Goal: Task Accomplishment & Management: Manage account settings

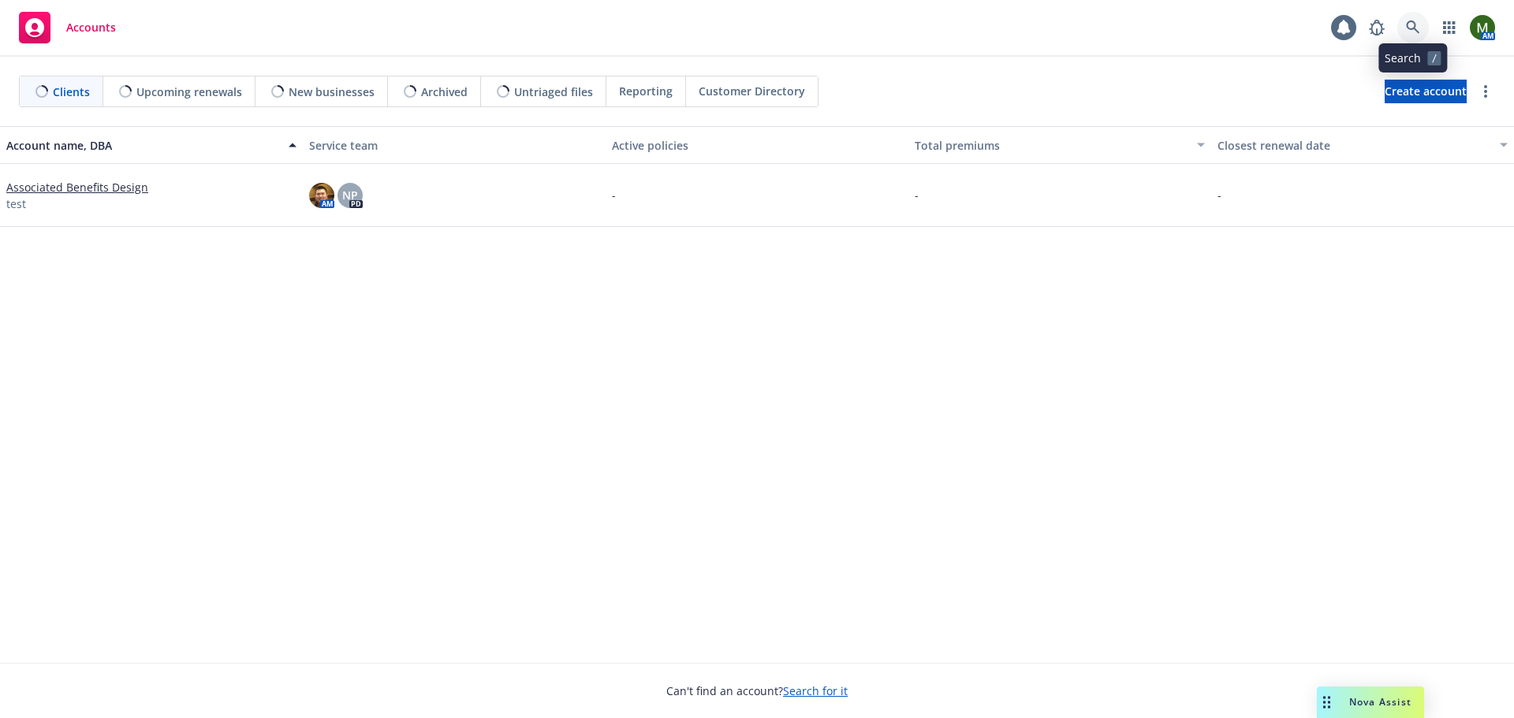
click at [1406, 33] on icon at bounding box center [1413, 28] width 14 height 14
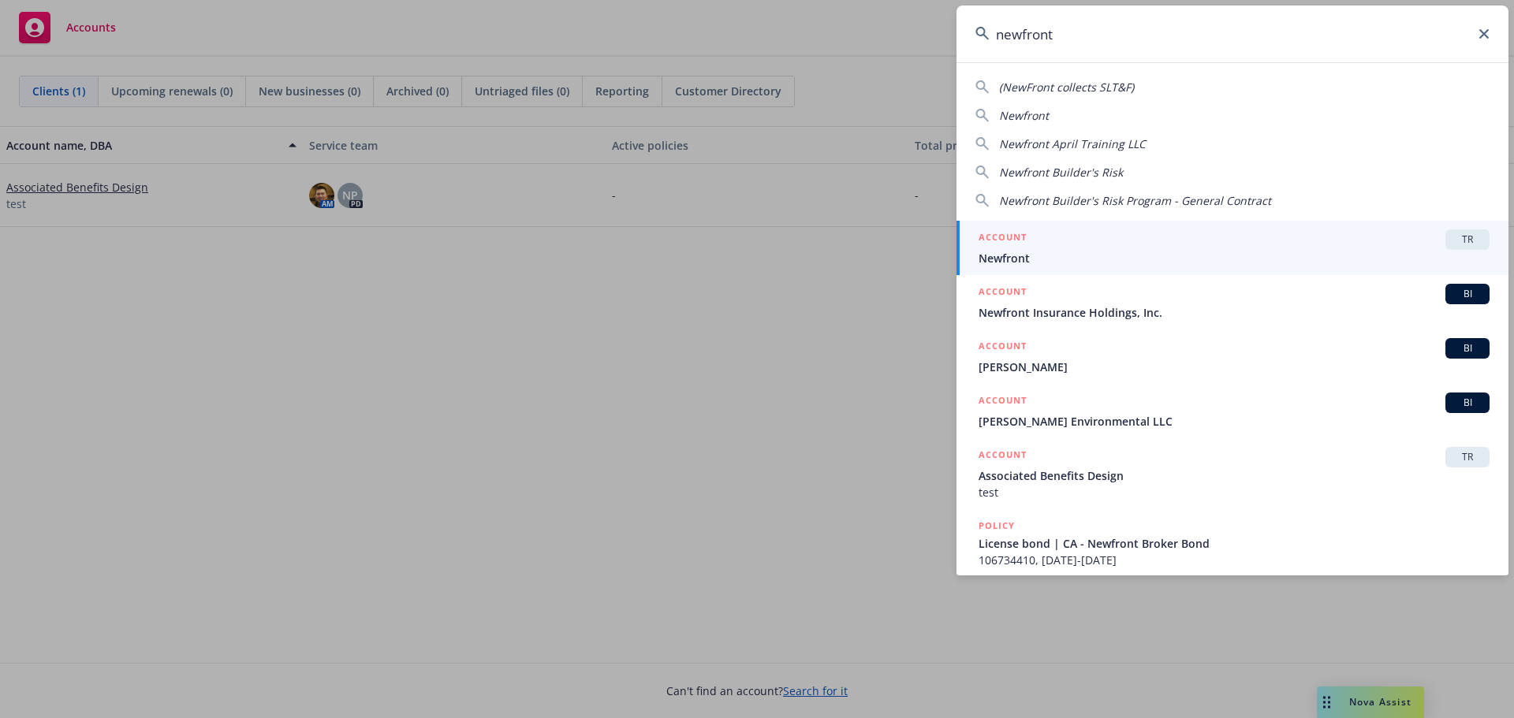
type input "newfront"
click at [1140, 244] on div "ACCOUNT TR" at bounding box center [1234, 239] width 511 height 21
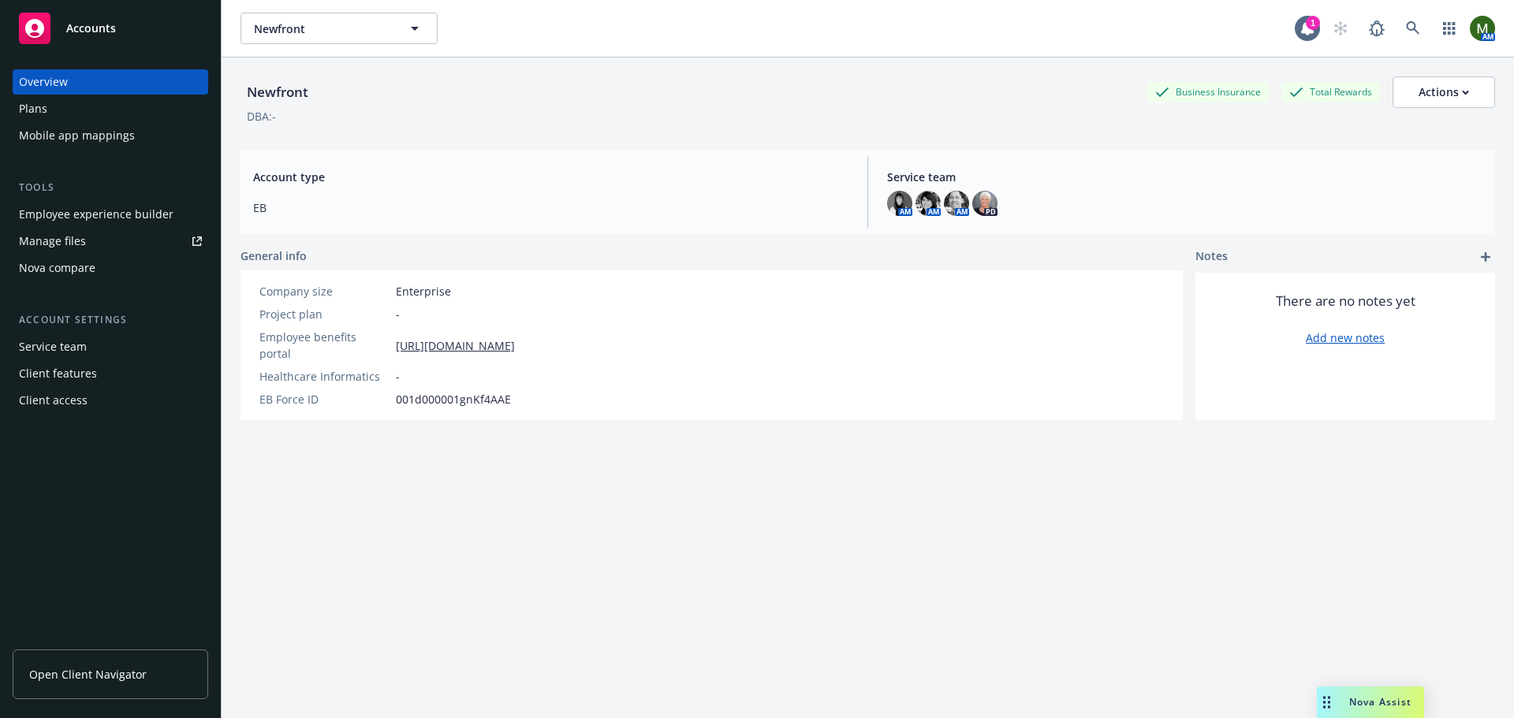
click at [129, 218] on div "Employee experience builder" at bounding box center [96, 214] width 155 height 25
click at [76, 114] on div "Plans" at bounding box center [110, 108] width 183 height 25
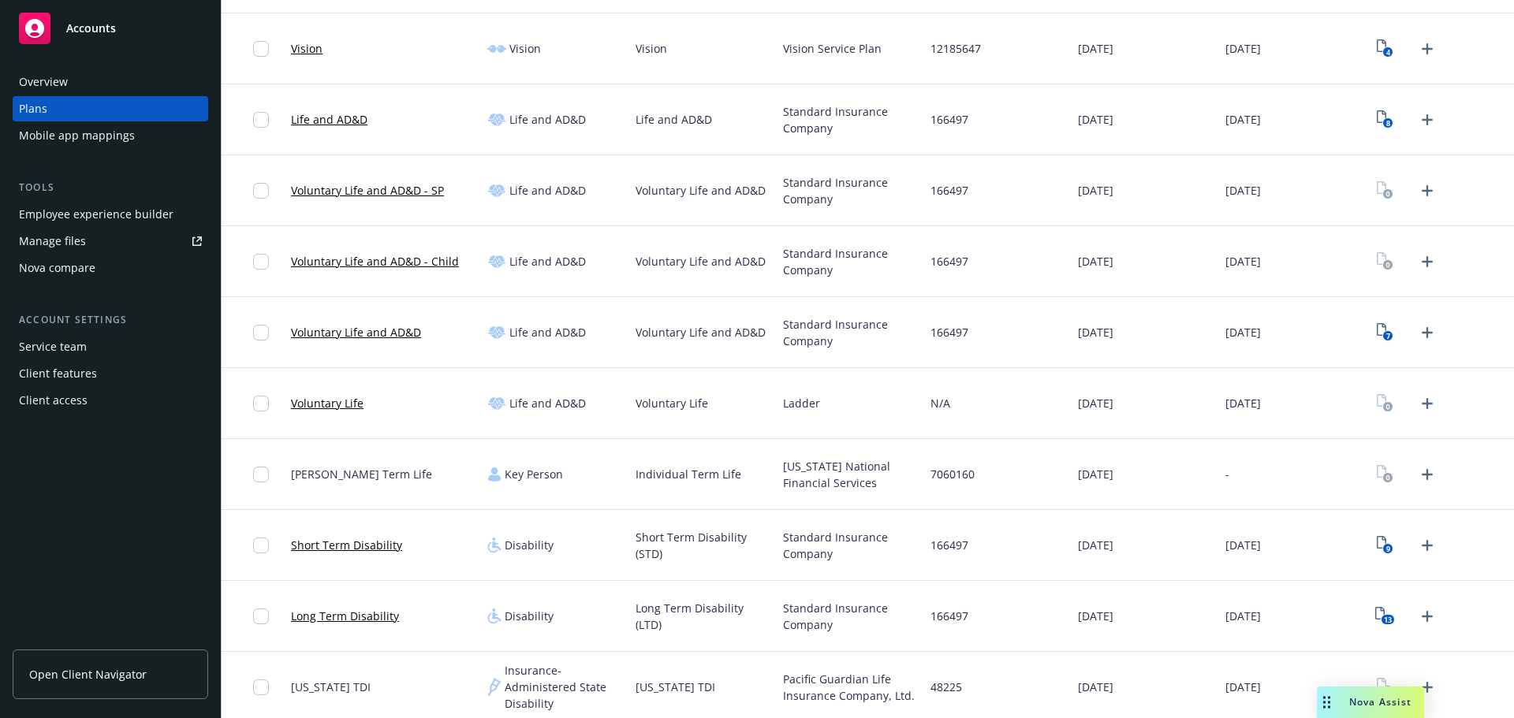
scroll to position [789, 0]
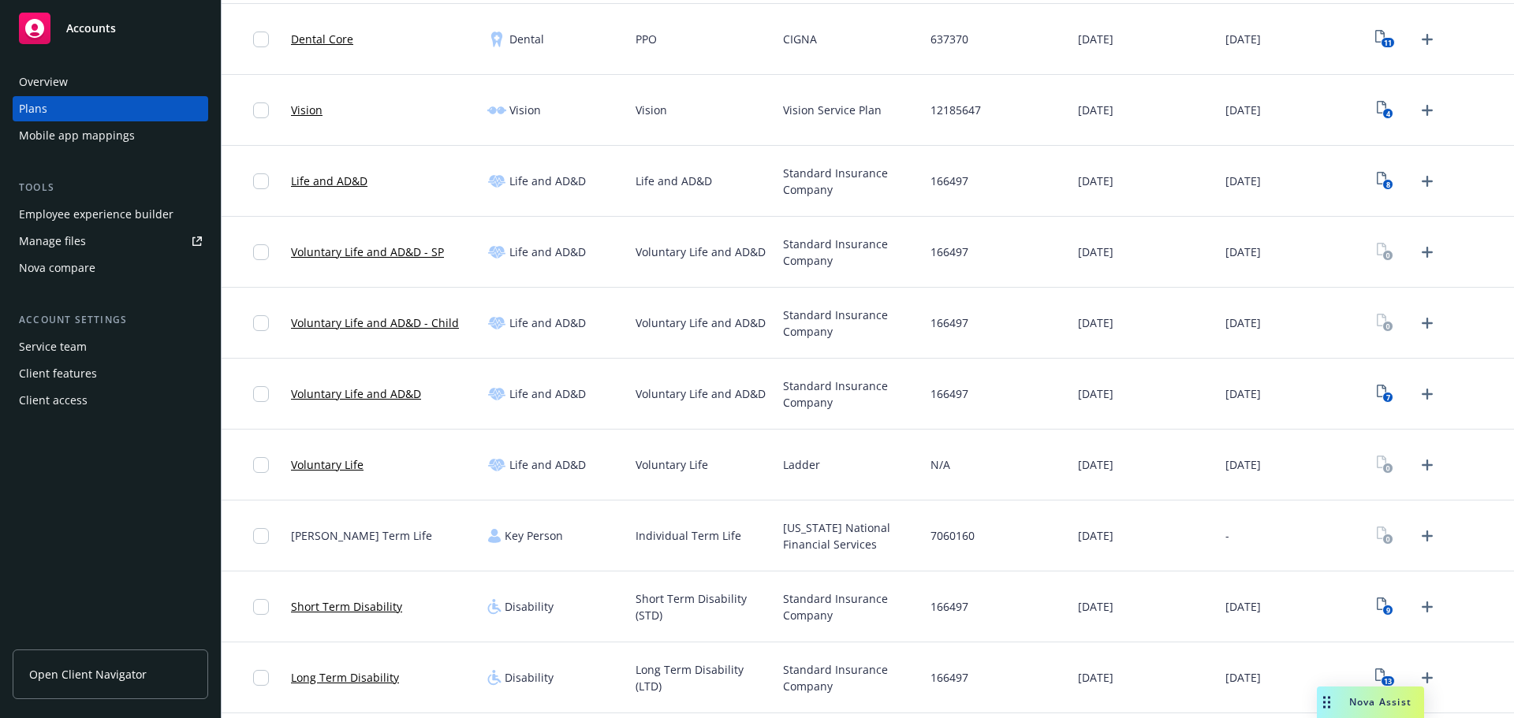
drag, startPoint x: 1373, startPoint y: 181, endPoint x: 1374, endPoint y: 205, distance: 24.5
click at [1373, 203] on div "8" at bounding box center [1439, 181] width 147 height 71
click at [1379, 383] on link "7" at bounding box center [1385, 394] width 25 height 25
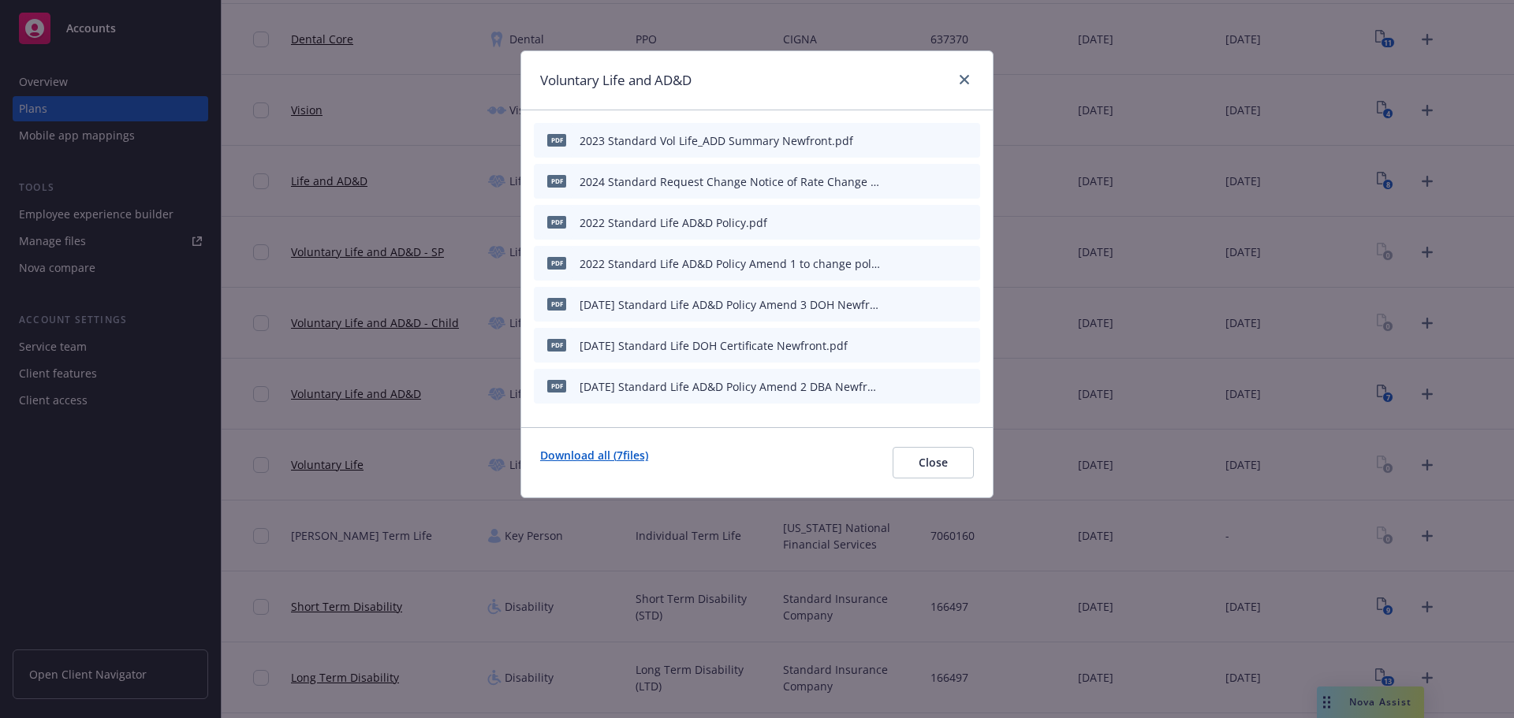
click at [641, 451] on link "Download all ( 7 files)" at bounding box center [594, 463] width 108 height 32
drag, startPoint x: 968, startPoint y: 71, endPoint x: 997, endPoint y: 95, distance: 38.7
click at [967, 72] on link "close" at bounding box center [964, 79] width 19 height 19
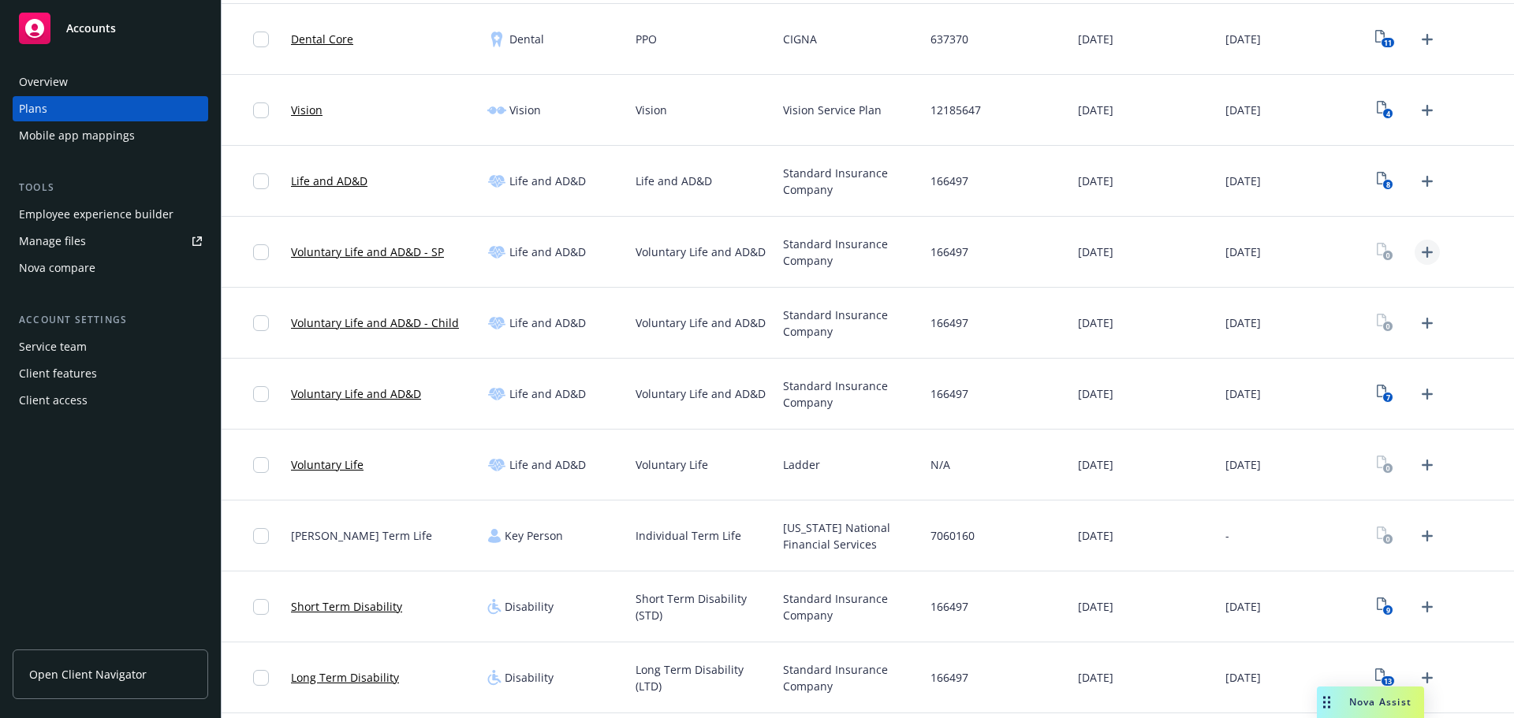
click at [1422, 252] on icon "Upload Plan Documents" at bounding box center [1427, 252] width 11 height 11
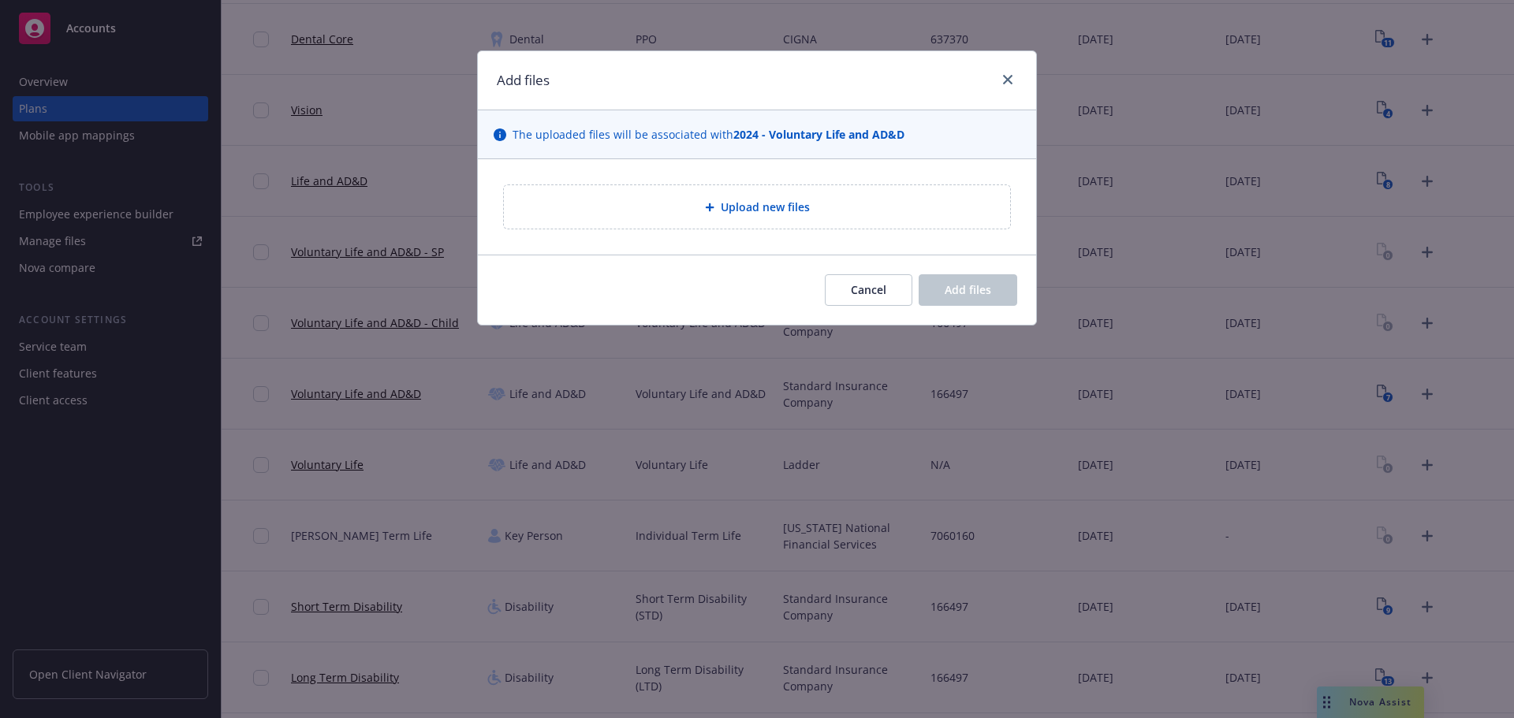
click at [762, 221] on div "Upload new files" at bounding box center [757, 206] width 506 height 43
click at [725, 214] on span "Upload new files" at bounding box center [765, 207] width 89 height 17
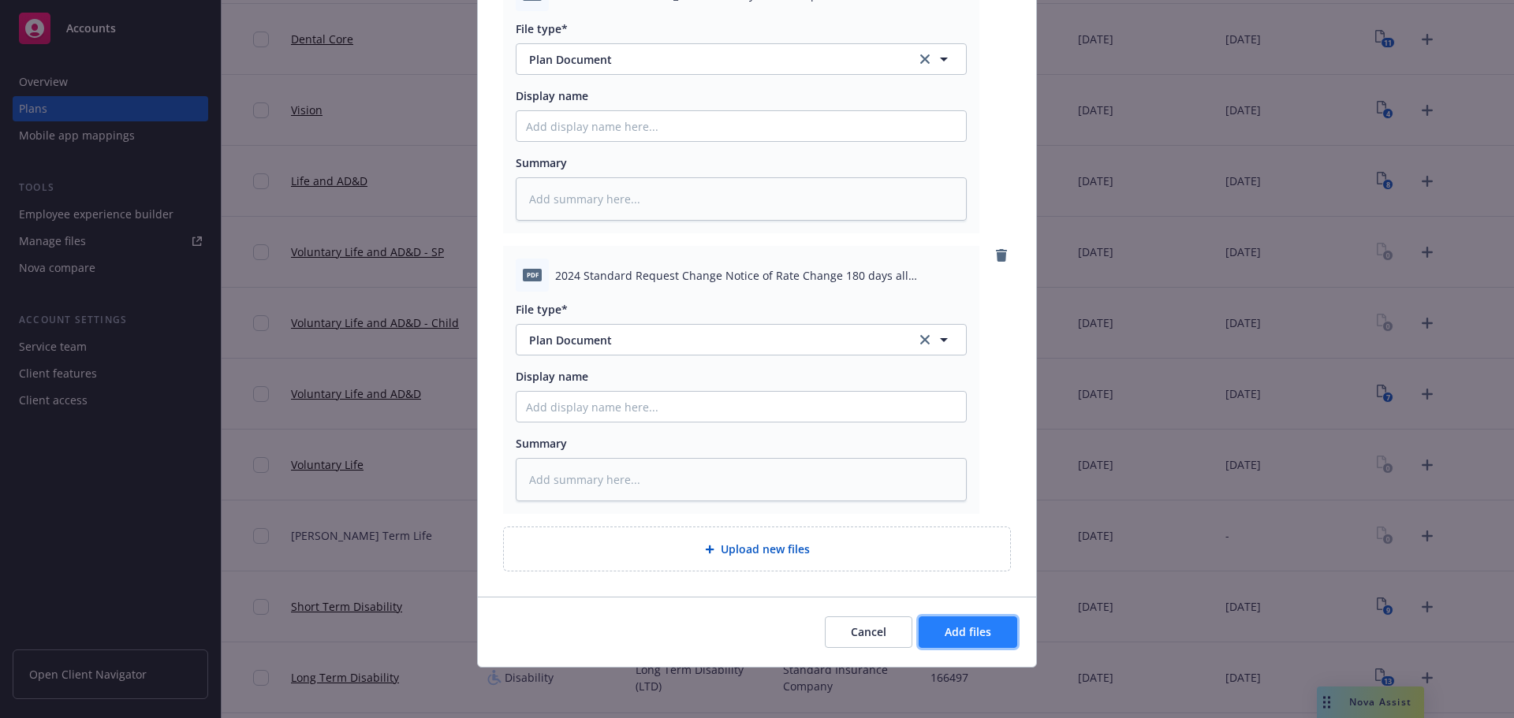
click at [945, 630] on span "Add files" at bounding box center [968, 632] width 47 height 15
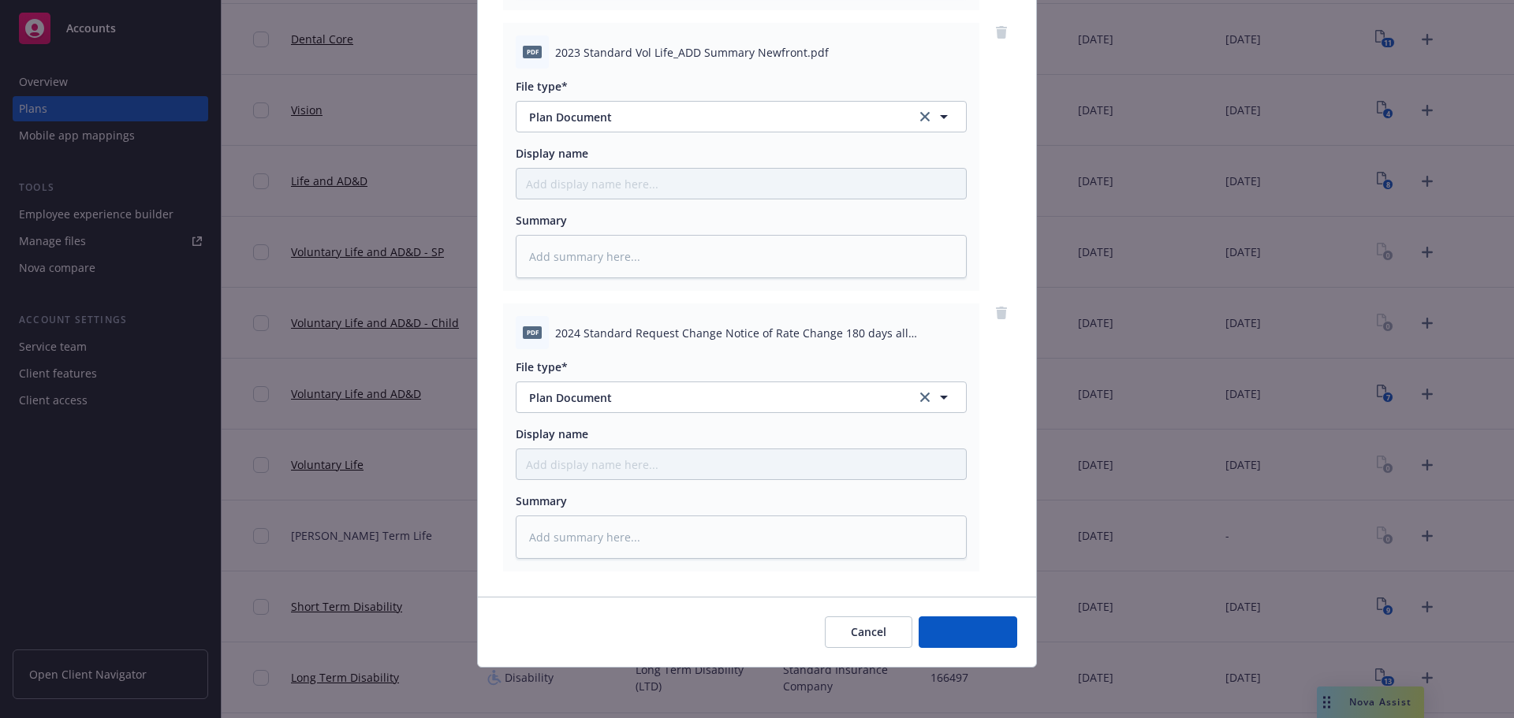
scroll to position [1565, 0]
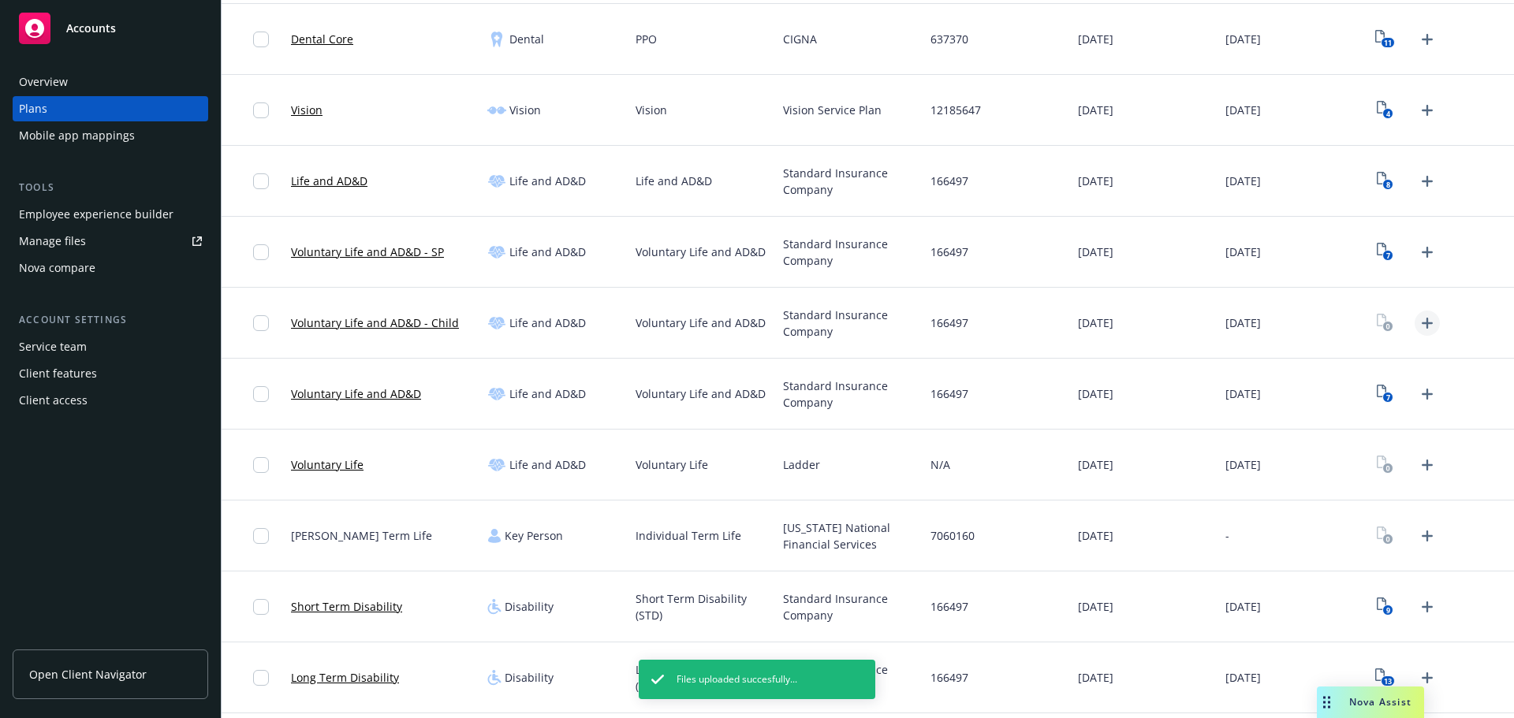
click at [1418, 321] on icon "Upload Plan Documents" at bounding box center [1427, 323] width 19 height 19
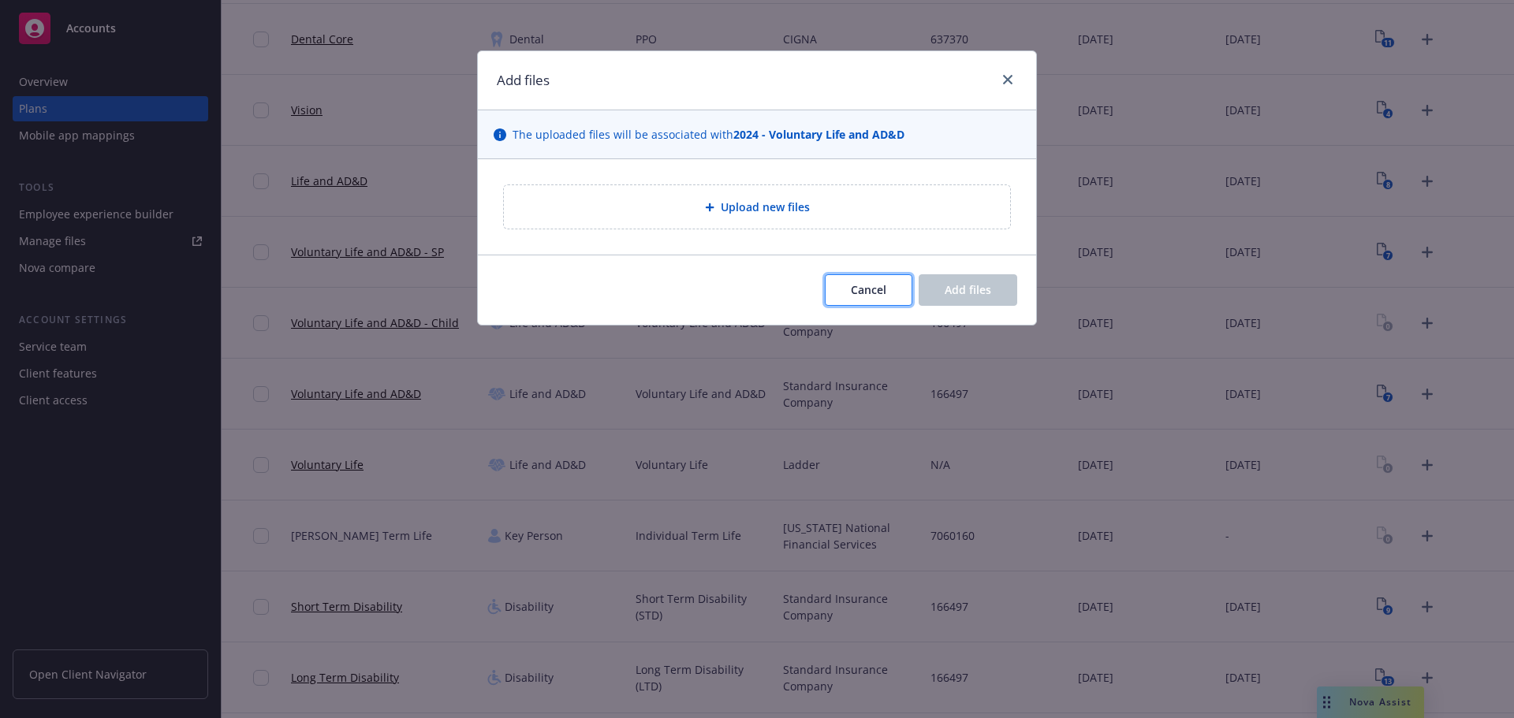
click at [845, 284] on button "Cancel" at bounding box center [869, 290] width 88 height 32
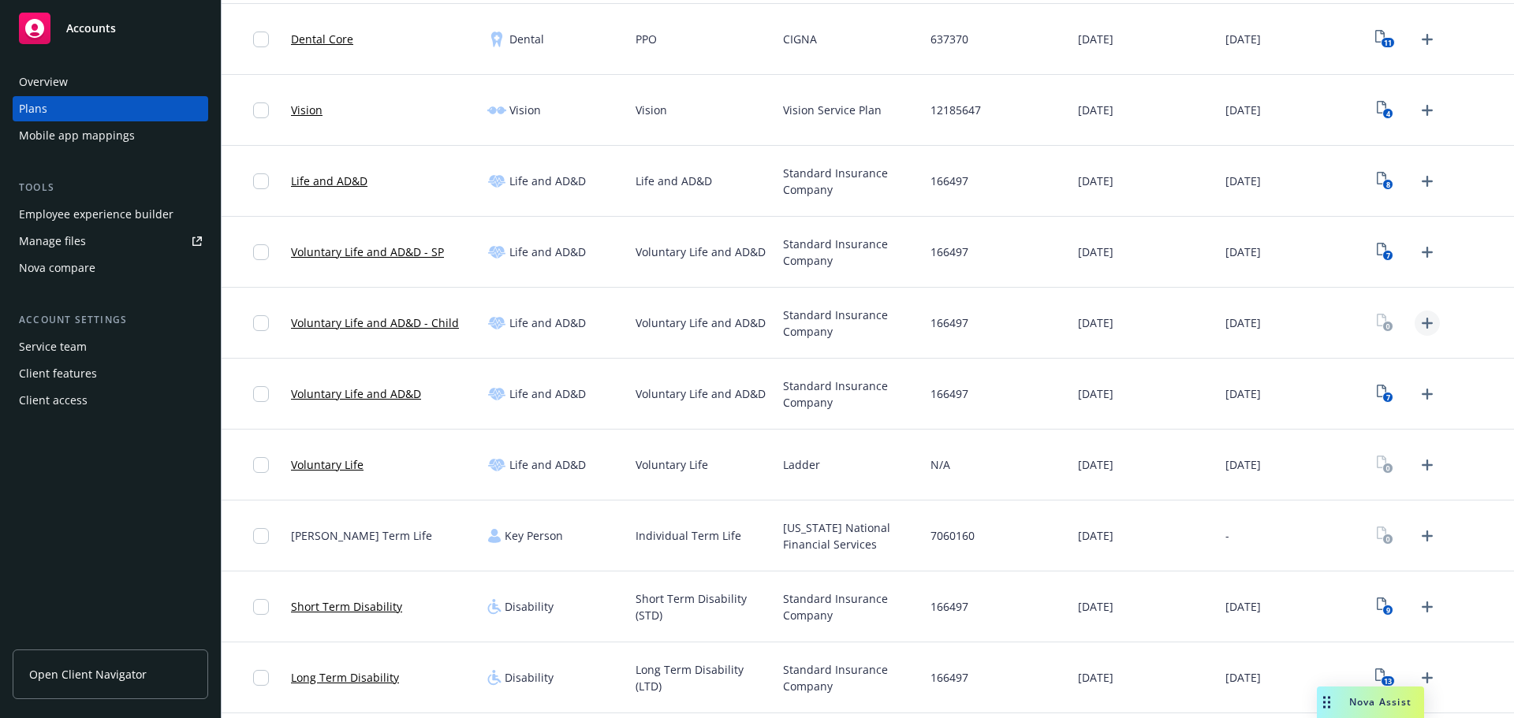
click at [1418, 316] on icon "Upload Plan Documents" at bounding box center [1427, 323] width 19 height 19
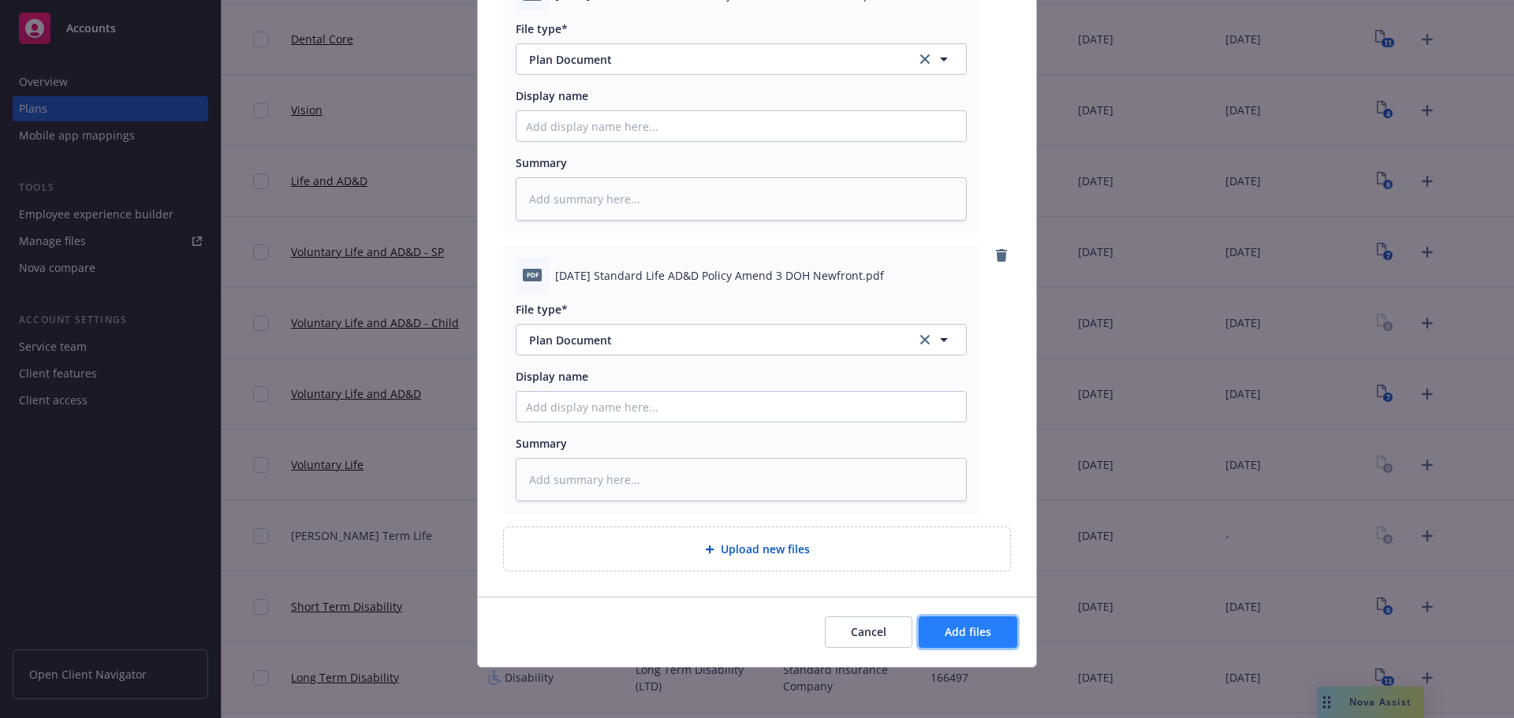
click at [968, 628] on span "Add files" at bounding box center [968, 632] width 47 height 15
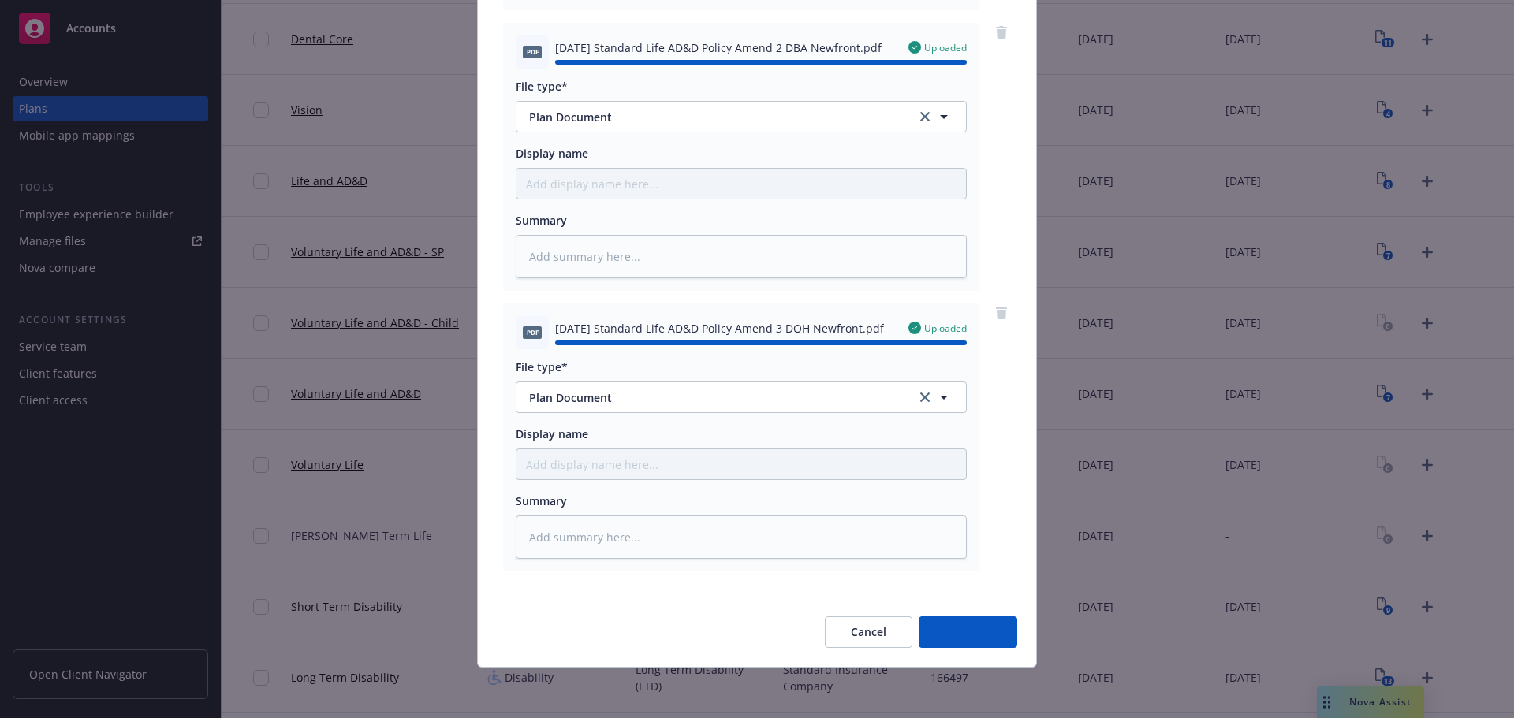
type textarea "x"
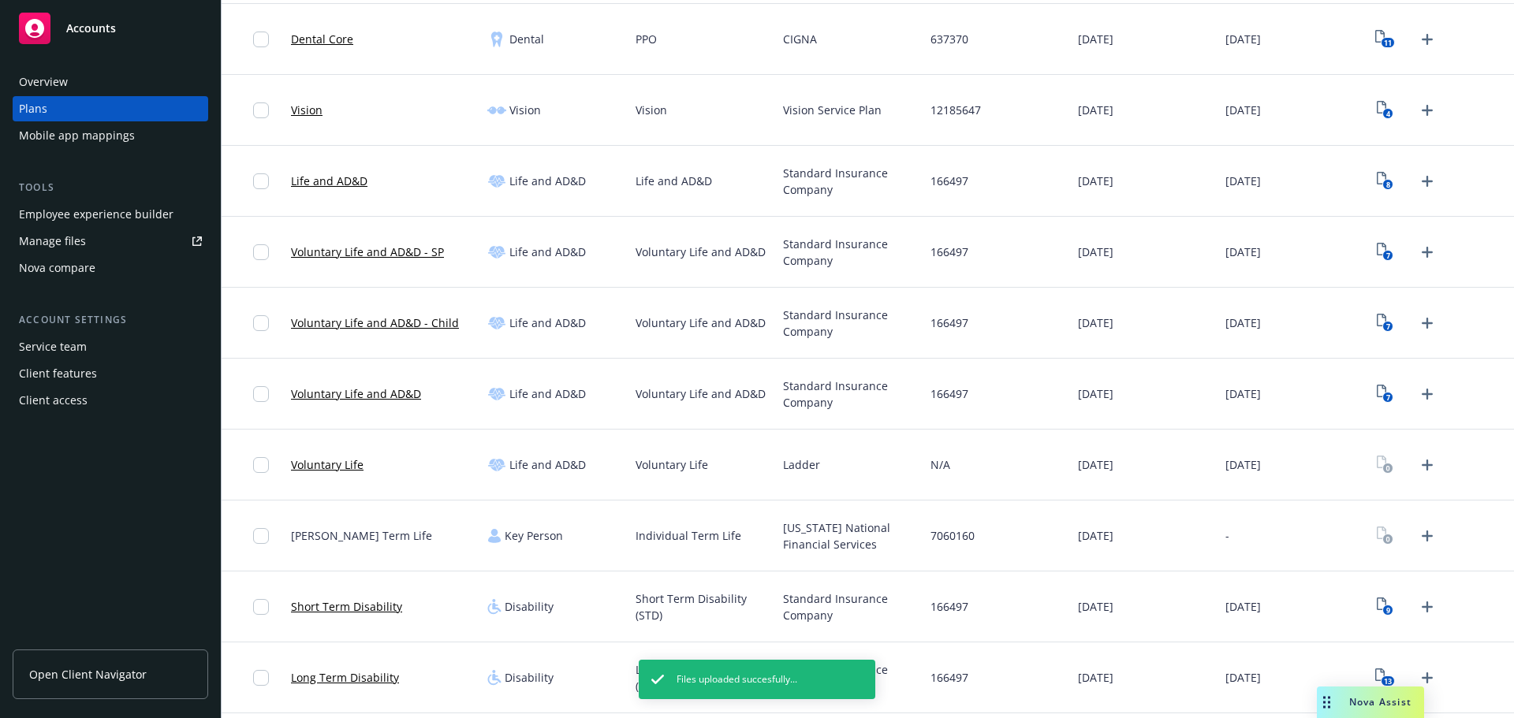
click at [102, 216] on div "Employee experience builder" at bounding box center [96, 214] width 155 height 25
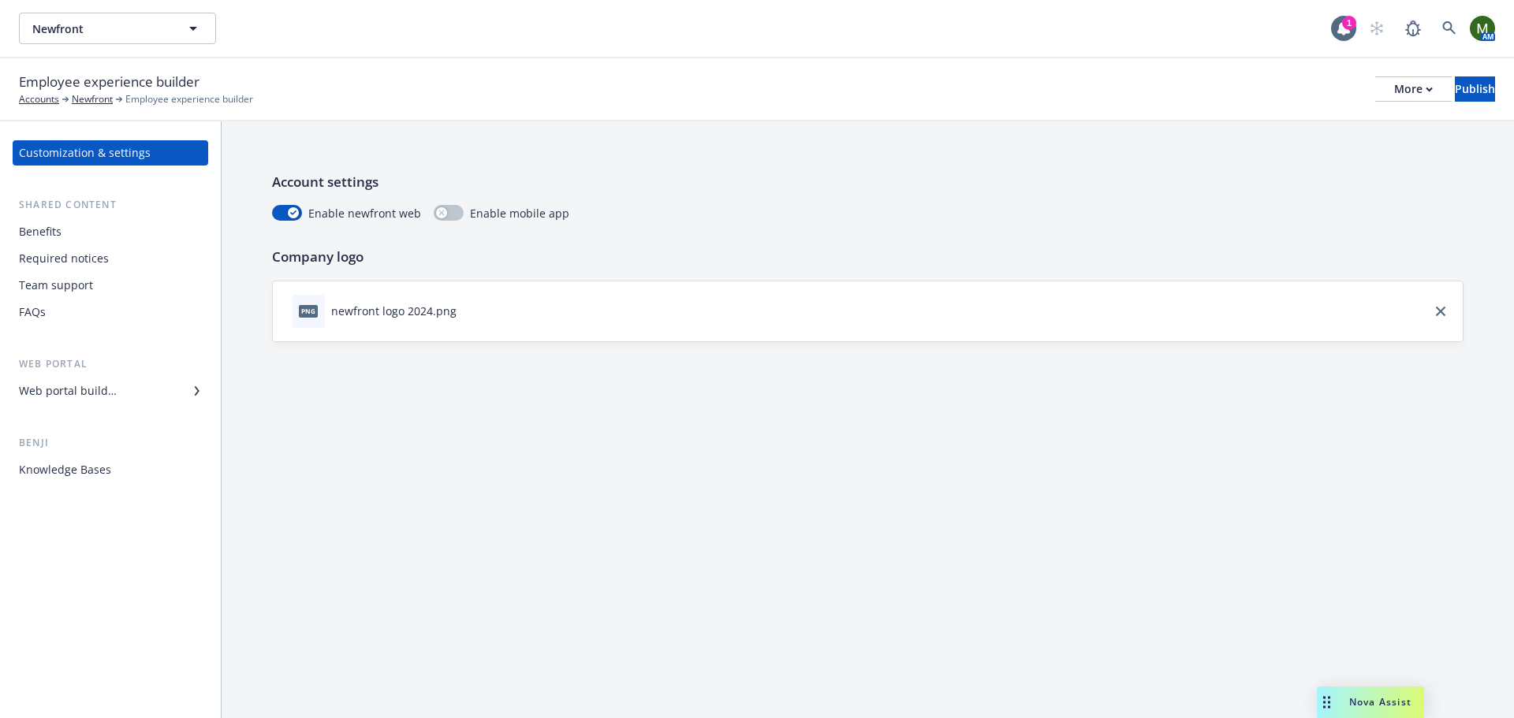
click at [136, 230] on div "Benefits" at bounding box center [110, 231] width 183 height 25
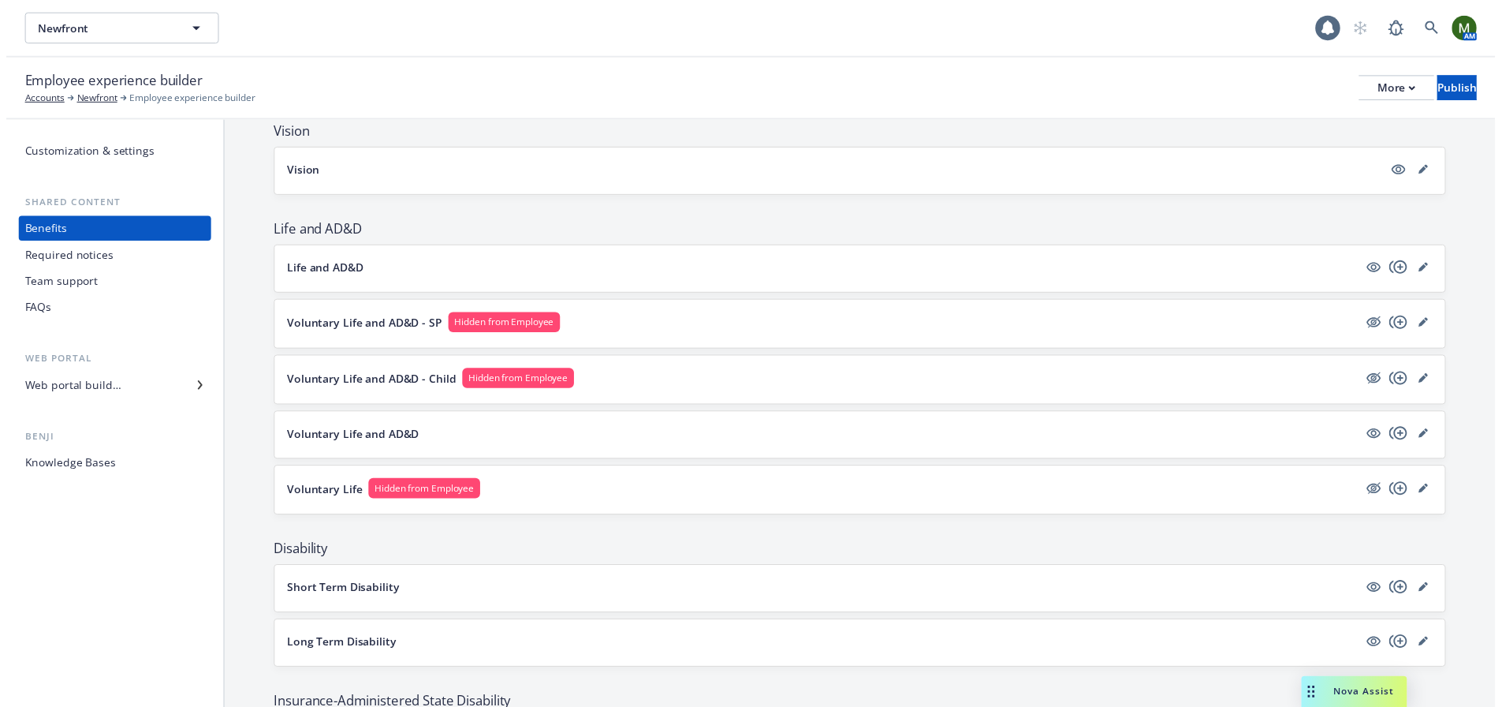
scroll to position [867, 0]
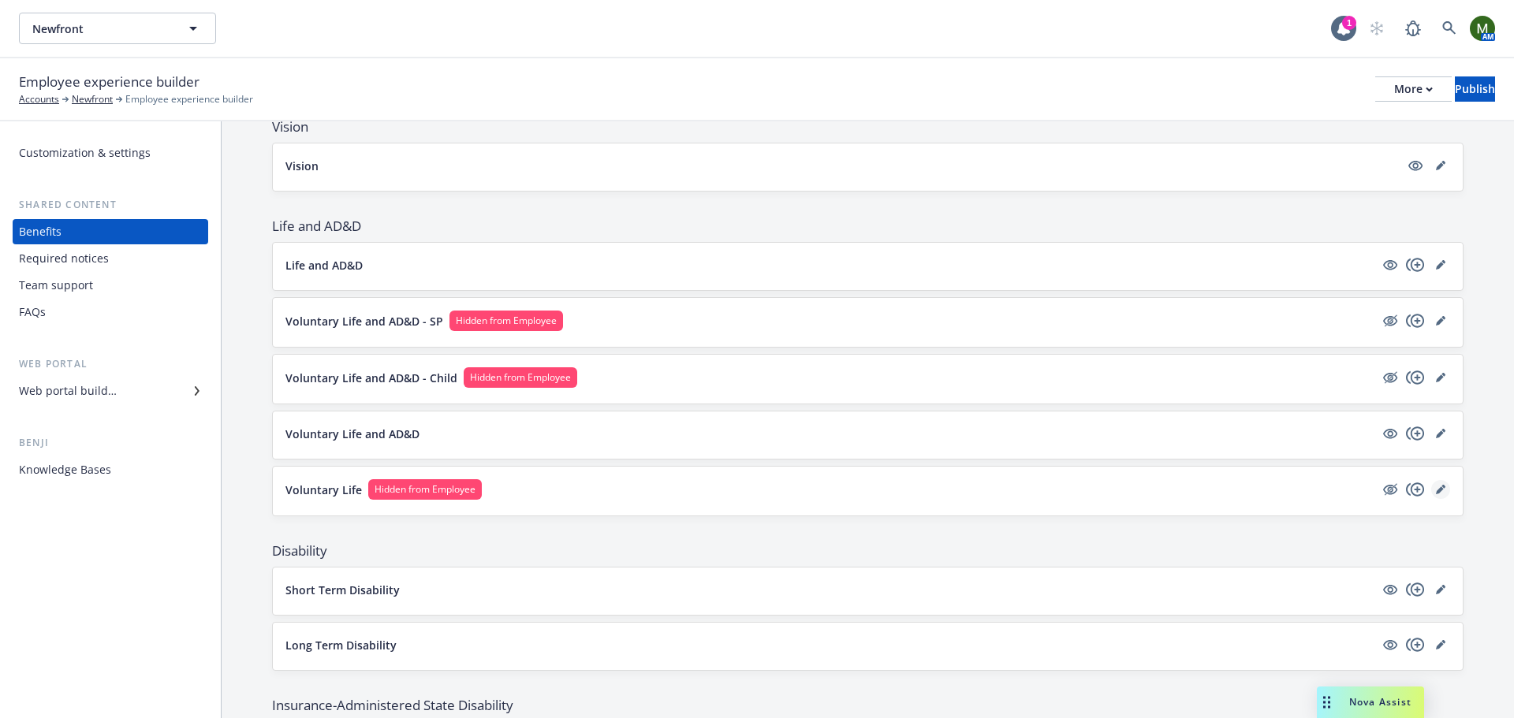
click at [1431, 487] on link "editPencil" at bounding box center [1440, 489] width 19 height 19
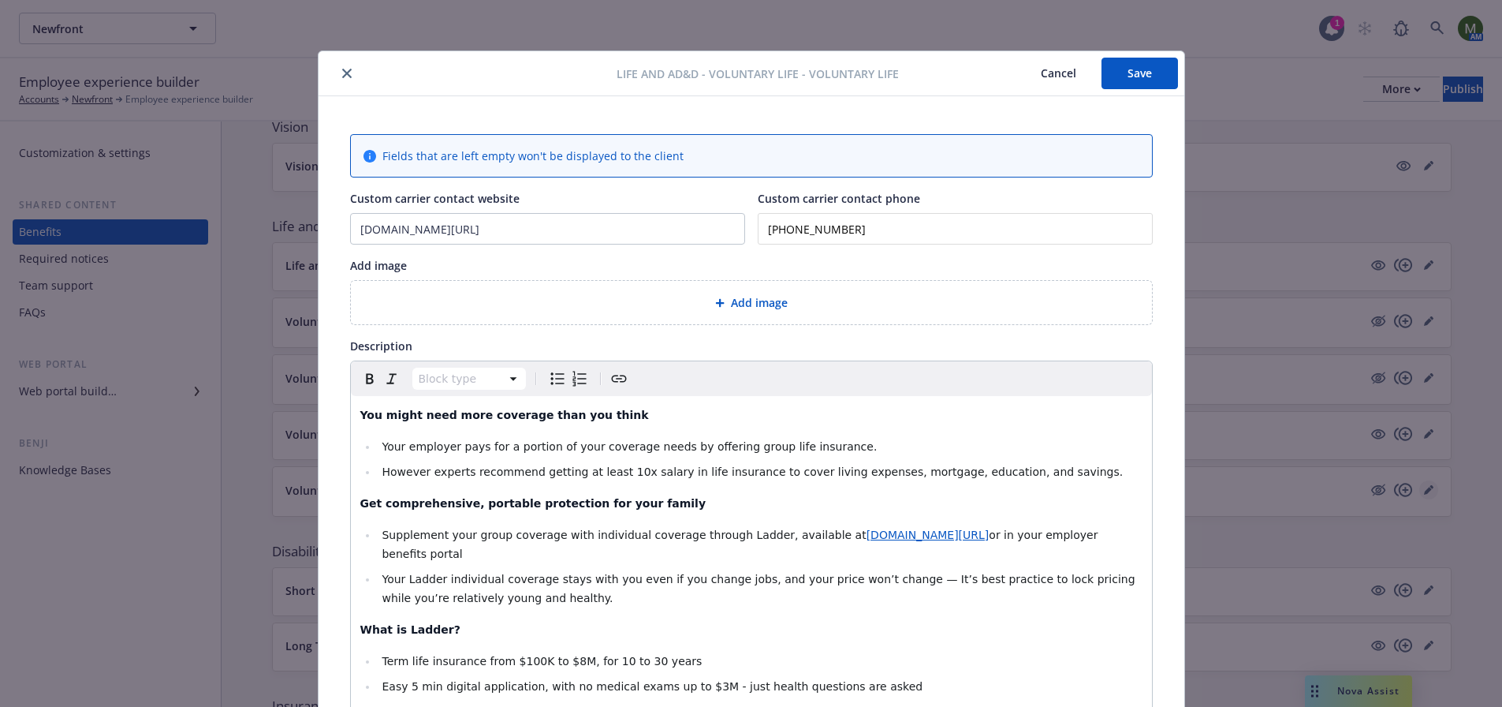
scroll to position [47, 0]
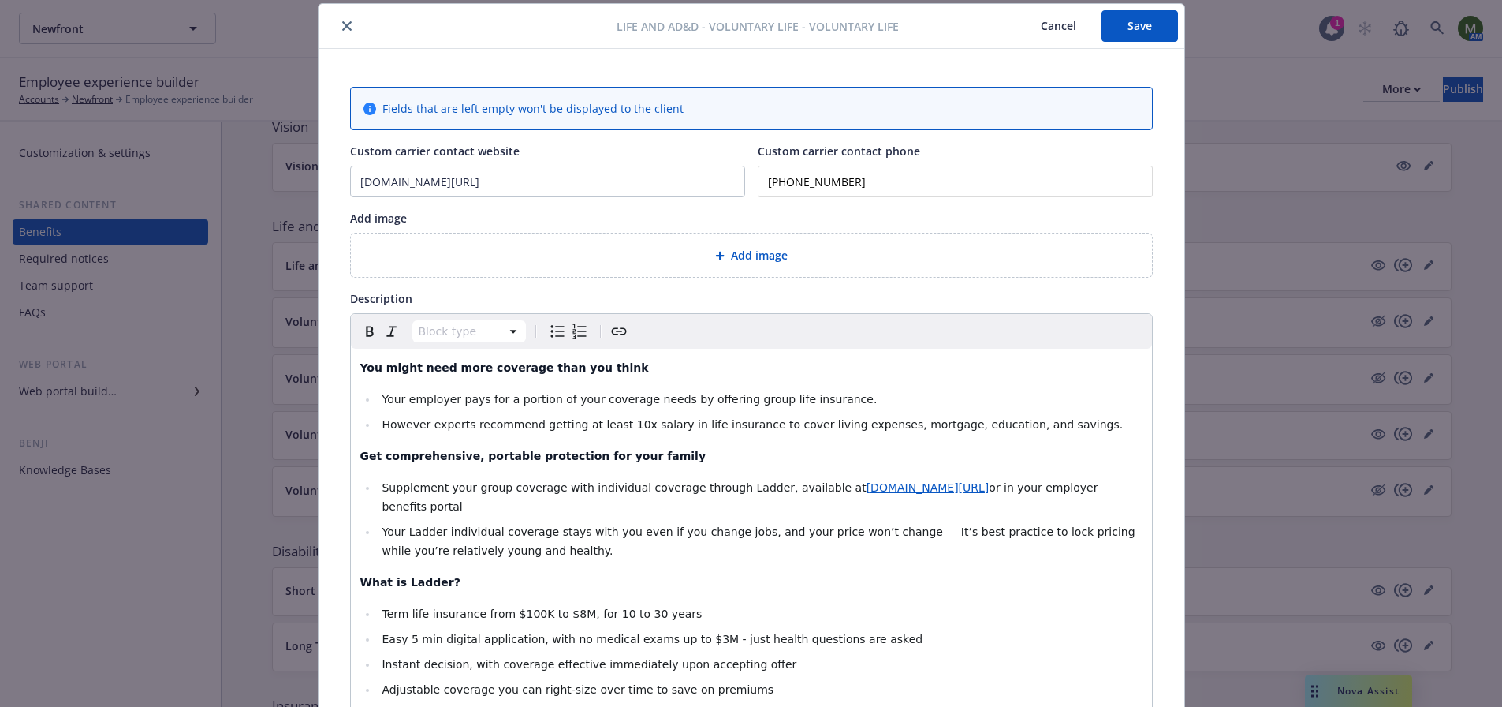
click at [337, 32] on button "close" at bounding box center [346, 26] width 19 height 19
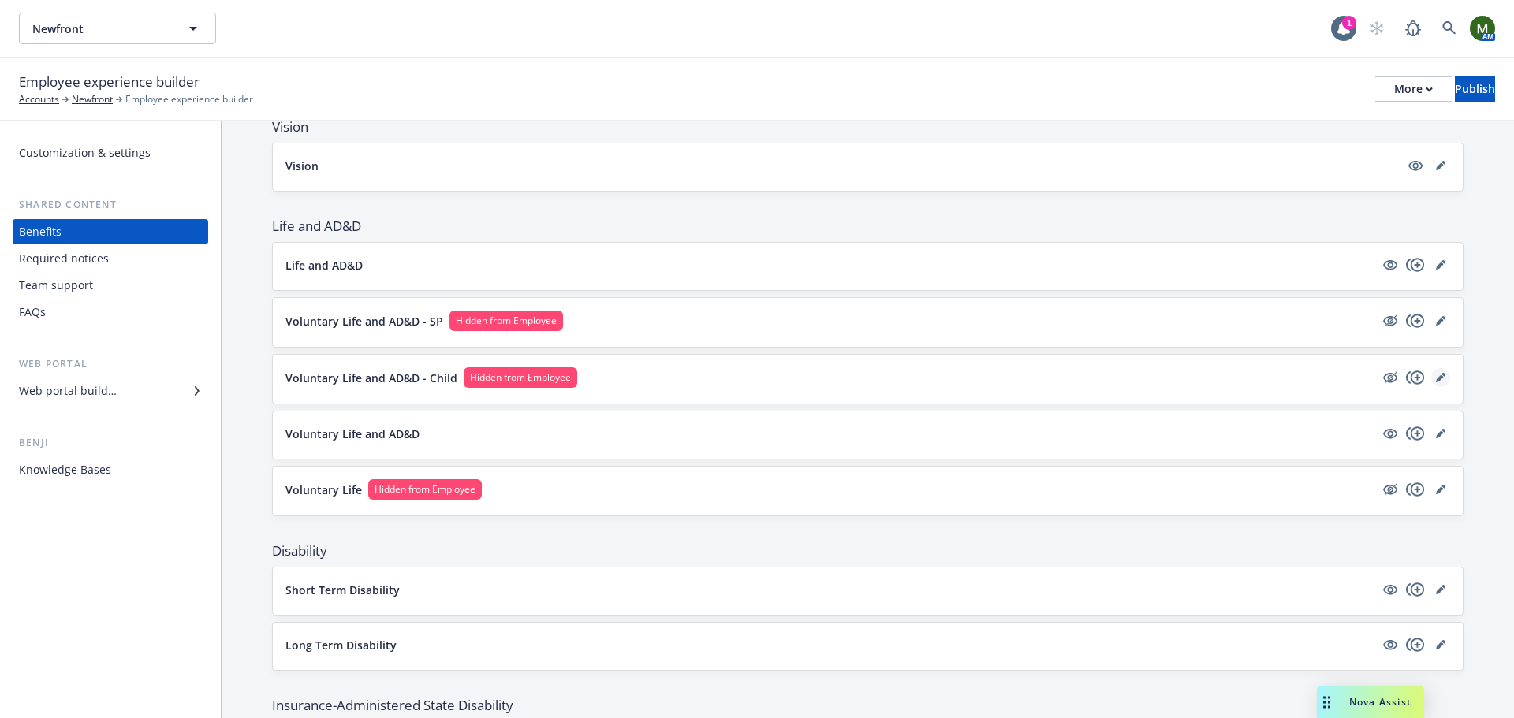
click at [1431, 383] on link "editPencil" at bounding box center [1440, 377] width 19 height 19
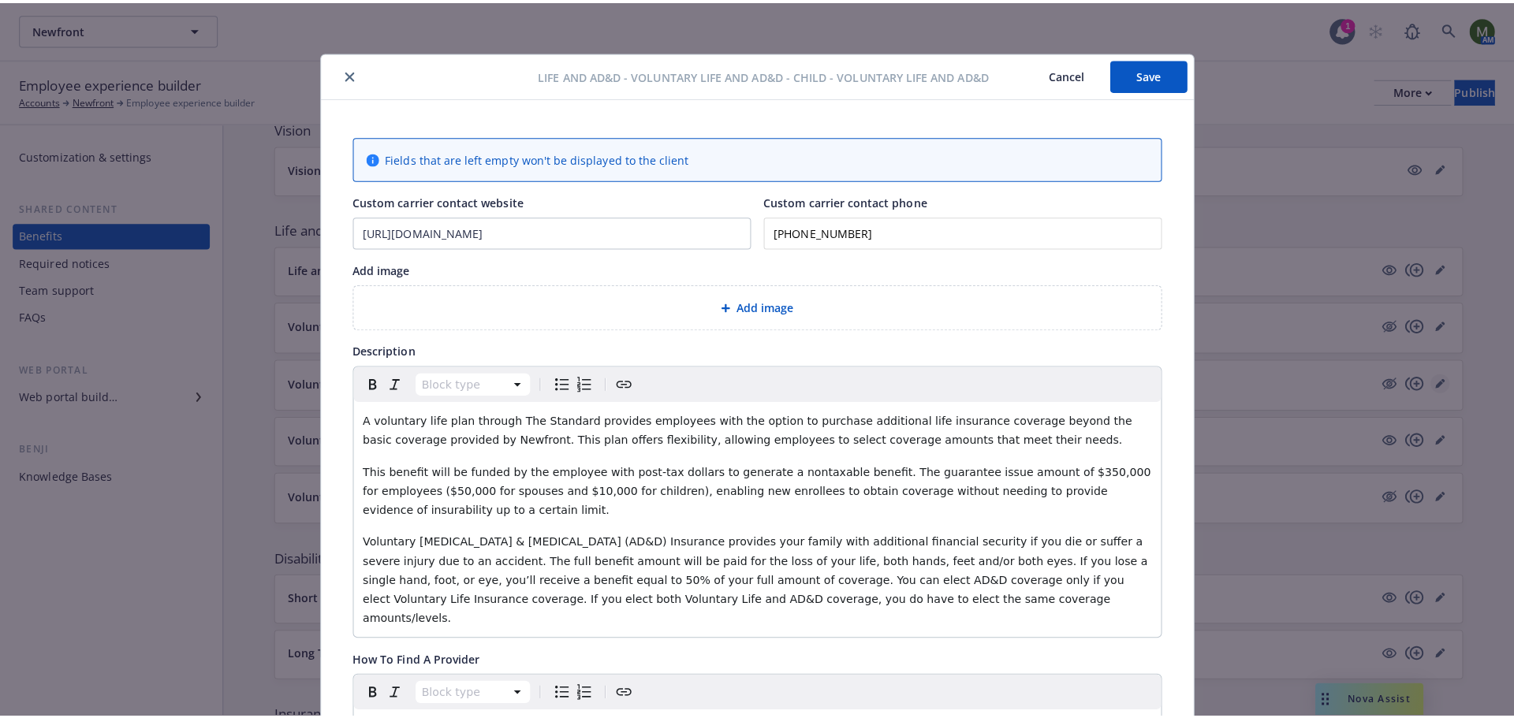
scroll to position [47, 0]
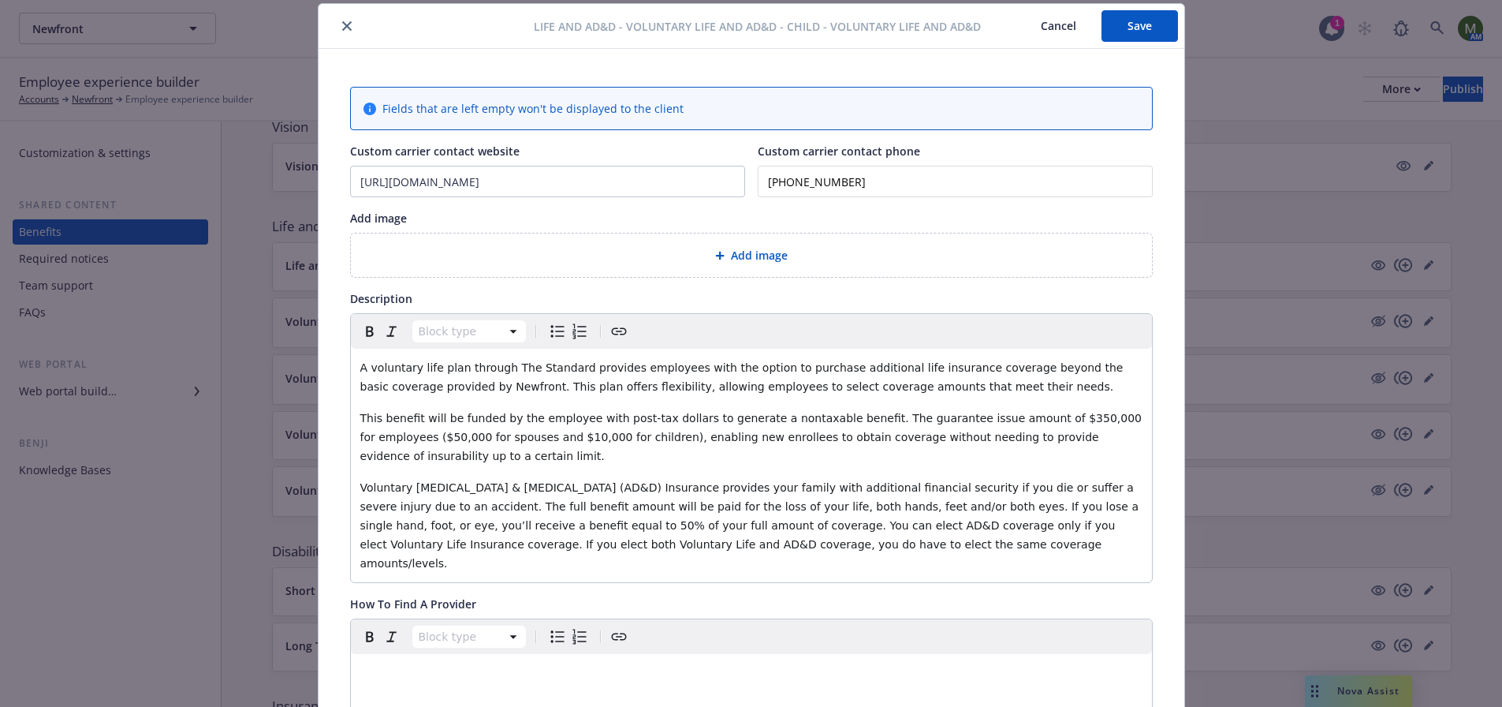
click at [342, 27] on icon "close" at bounding box center [346, 25] width 9 height 9
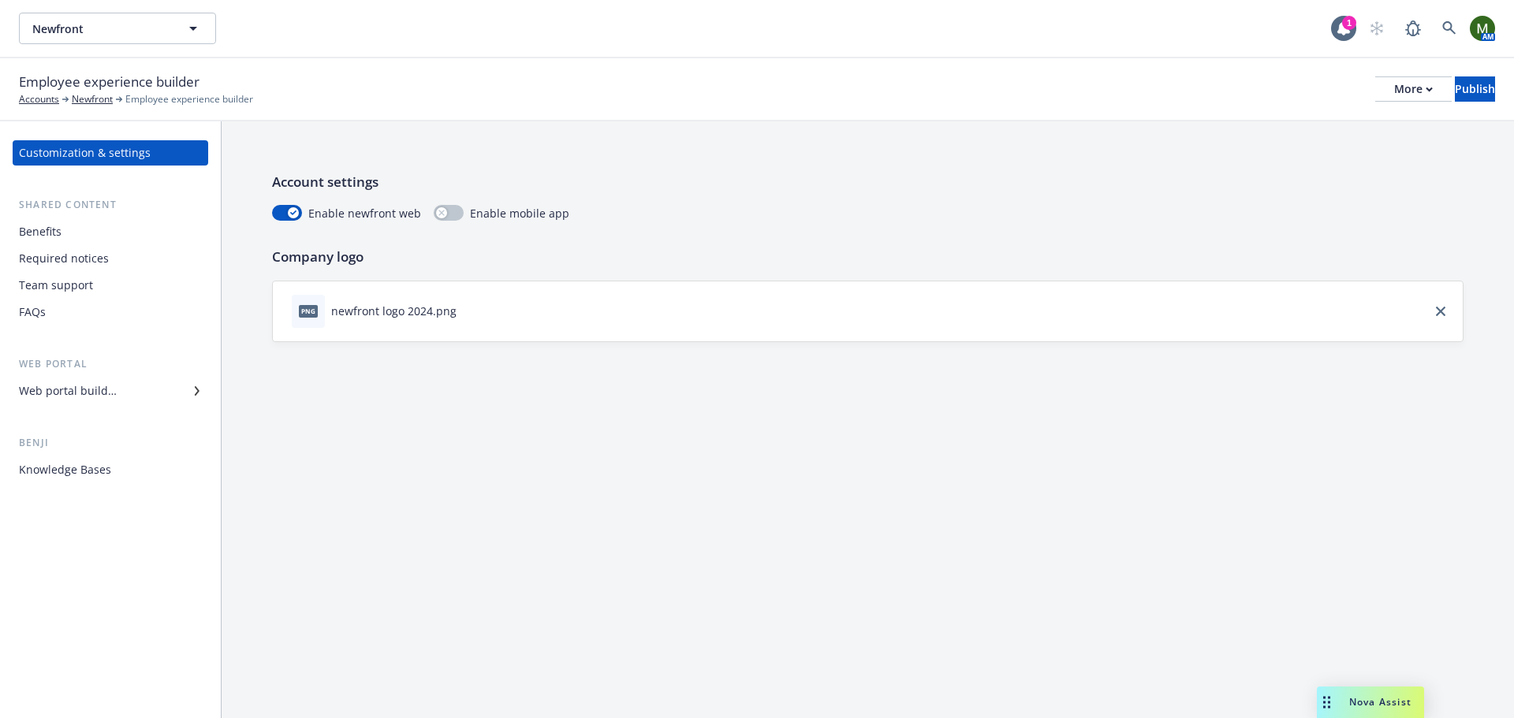
click at [87, 233] on div "Benefits" at bounding box center [110, 231] width 183 height 25
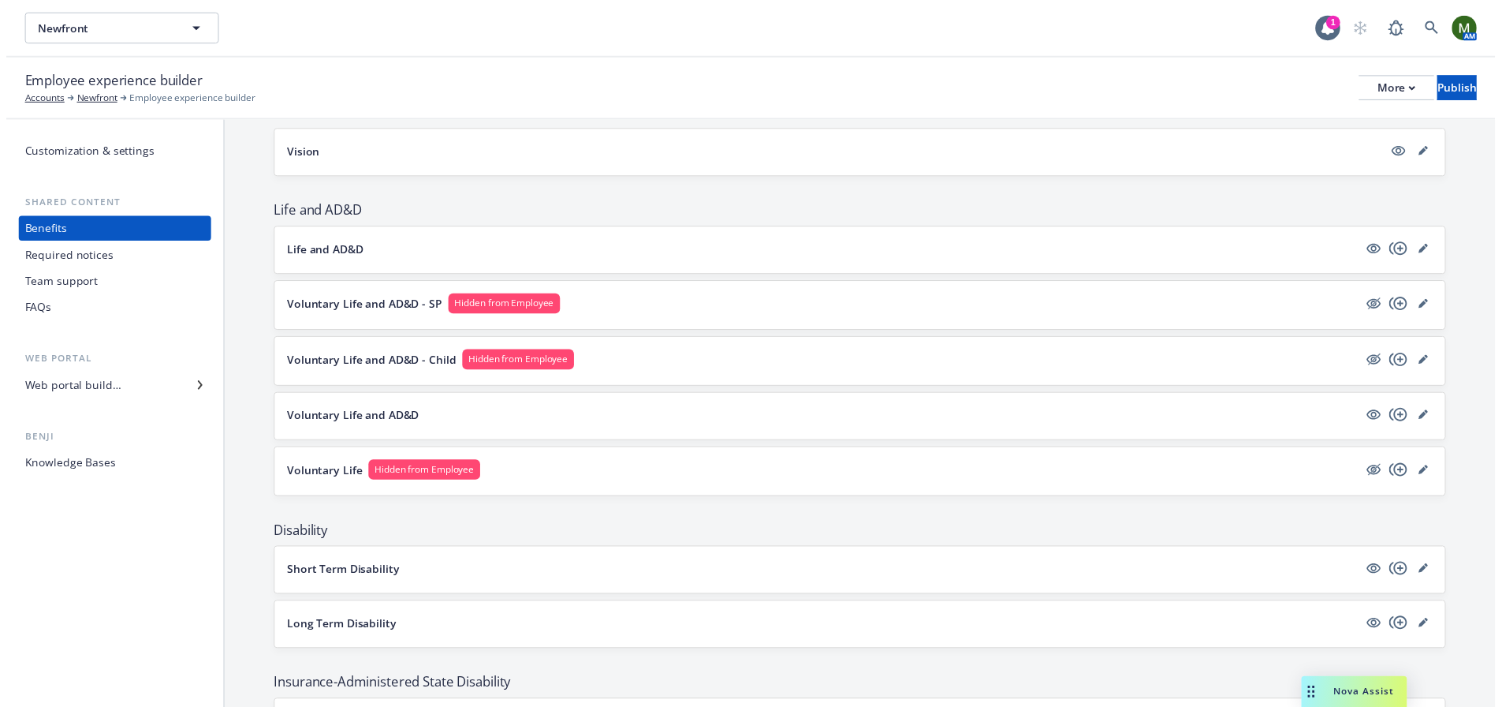
scroll to position [867, 0]
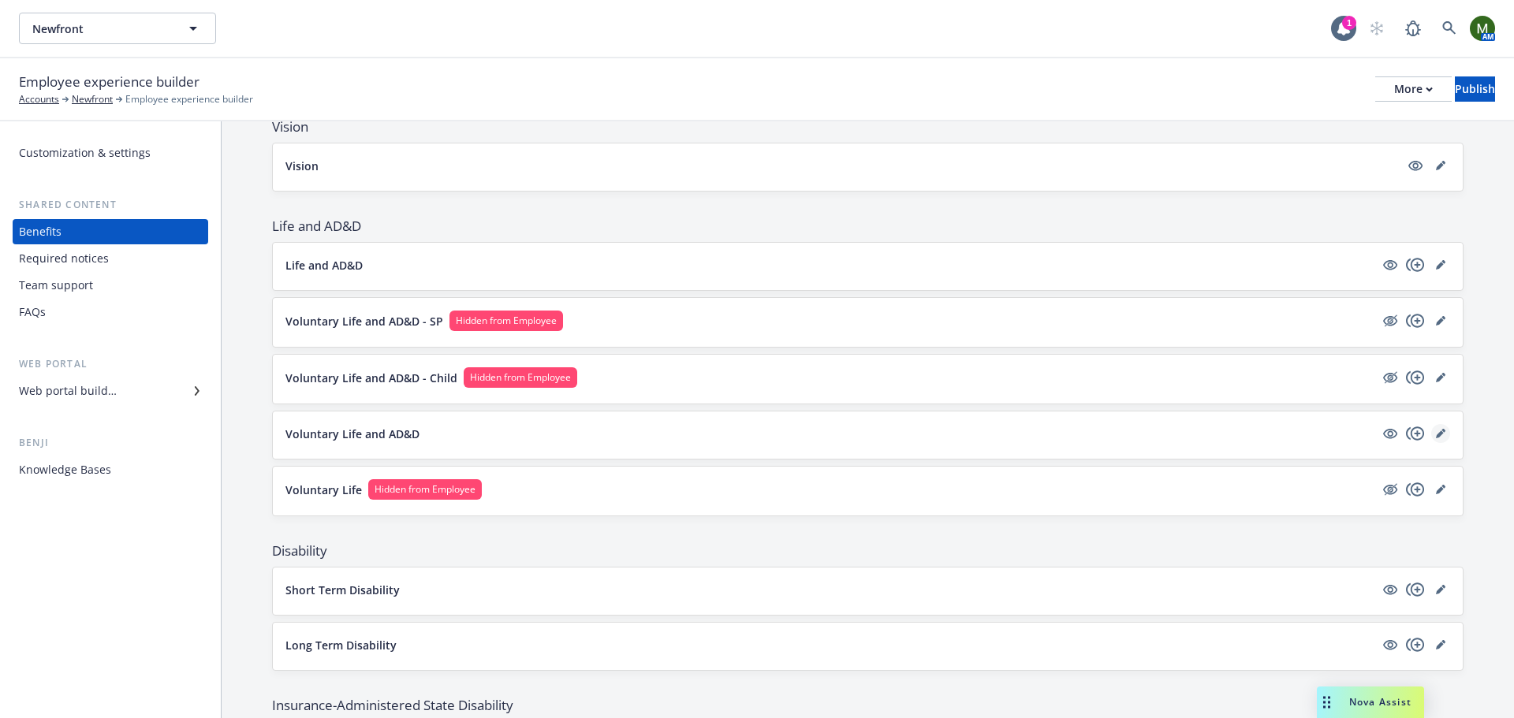
click at [1436, 434] on icon "editPencil" at bounding box center [1440, 433] width 9 height 9
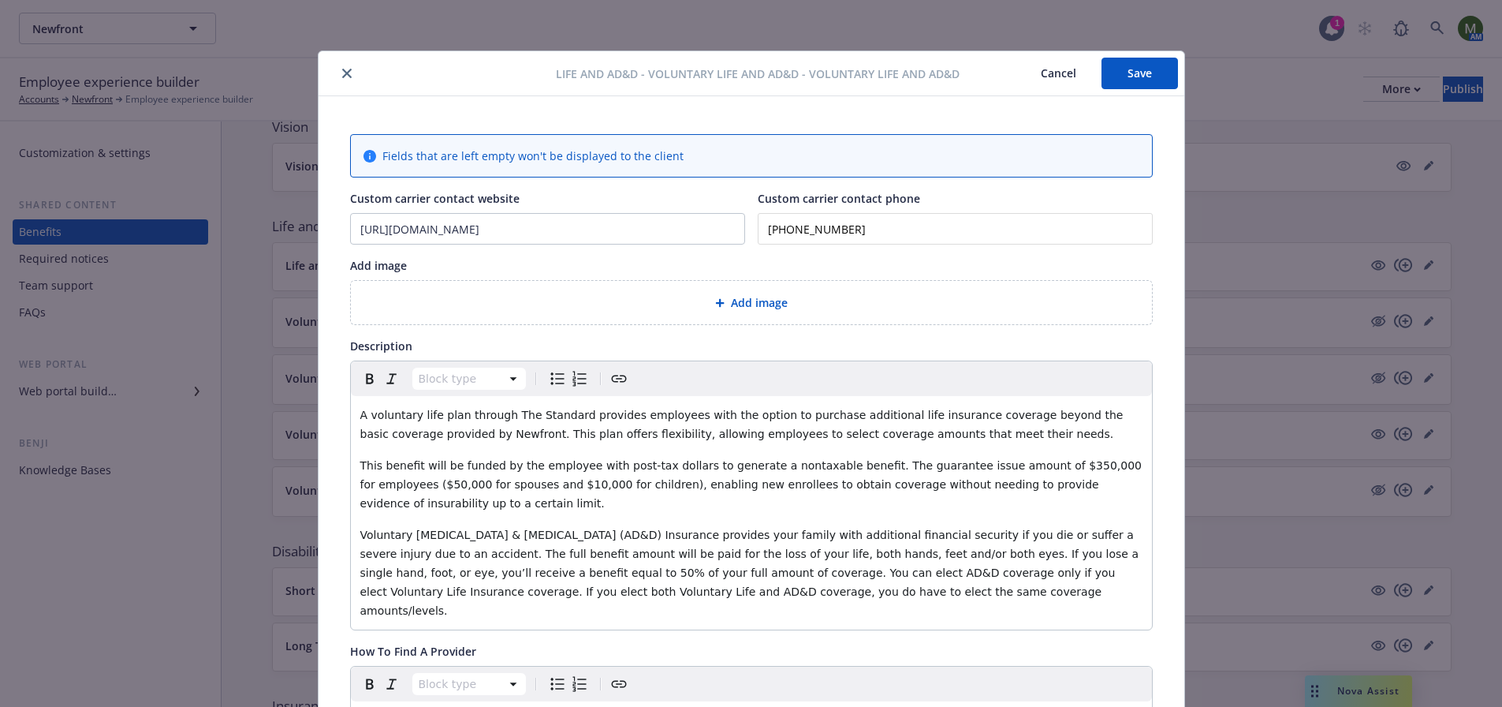
click at [330, 68] on div at bounding box center [440, 73] width 231 height 19
click at [346, 73] on button "close" at bounding box center [346, 73] width 19 height 19
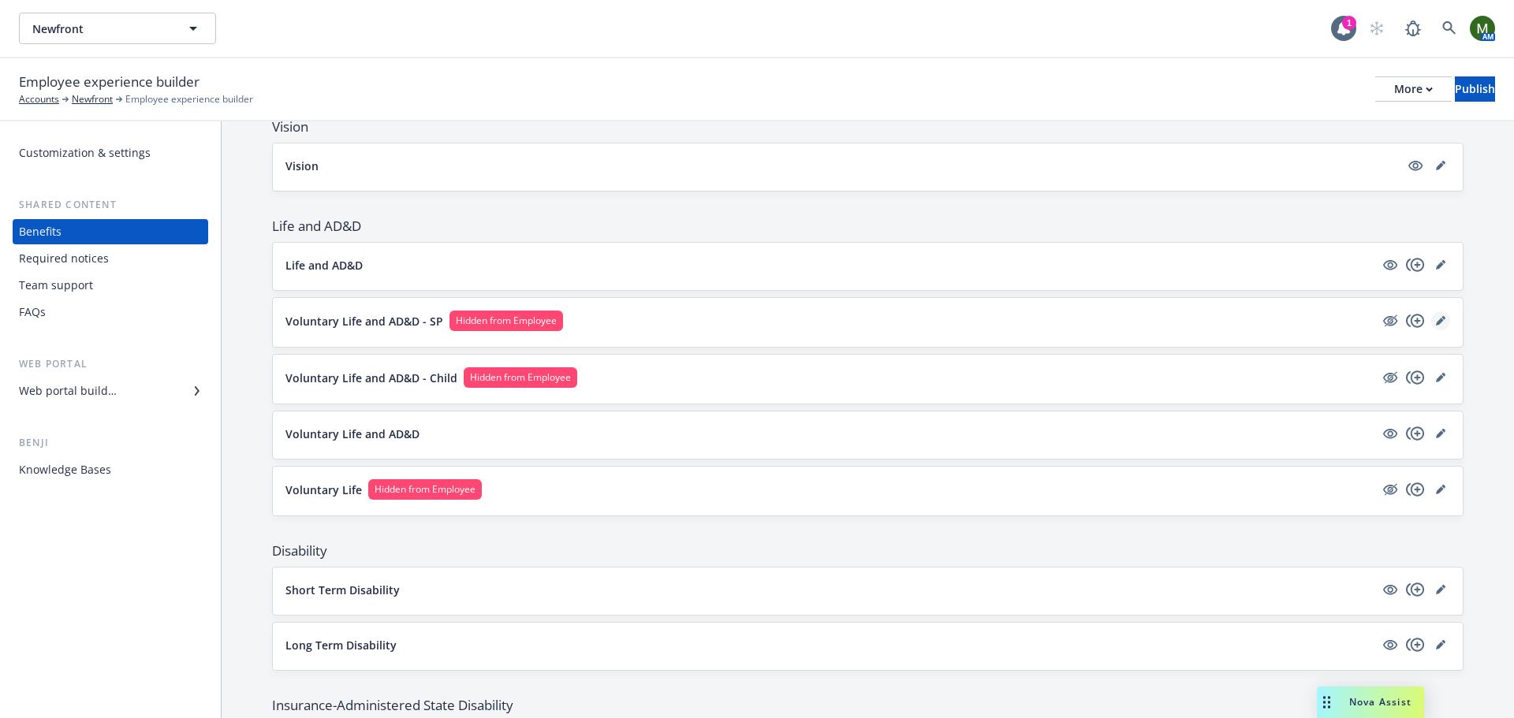
click at [1431, 314] on link "editPencil" at bounding box center [1440, 320] width 19 height 19
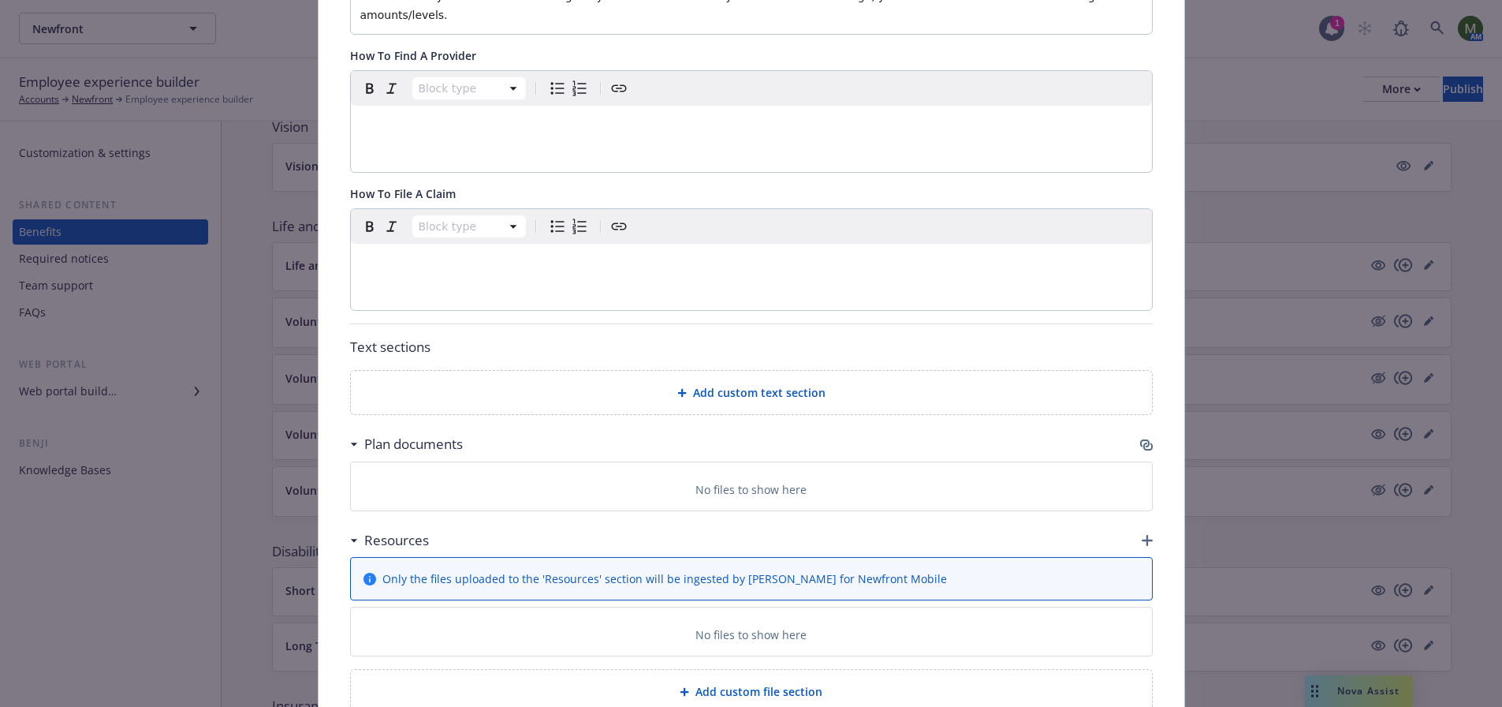
scroll to position [599, 0]
click at [1140, 435] on icon "button" at bounding box center [1144, 439] width 9 height 8
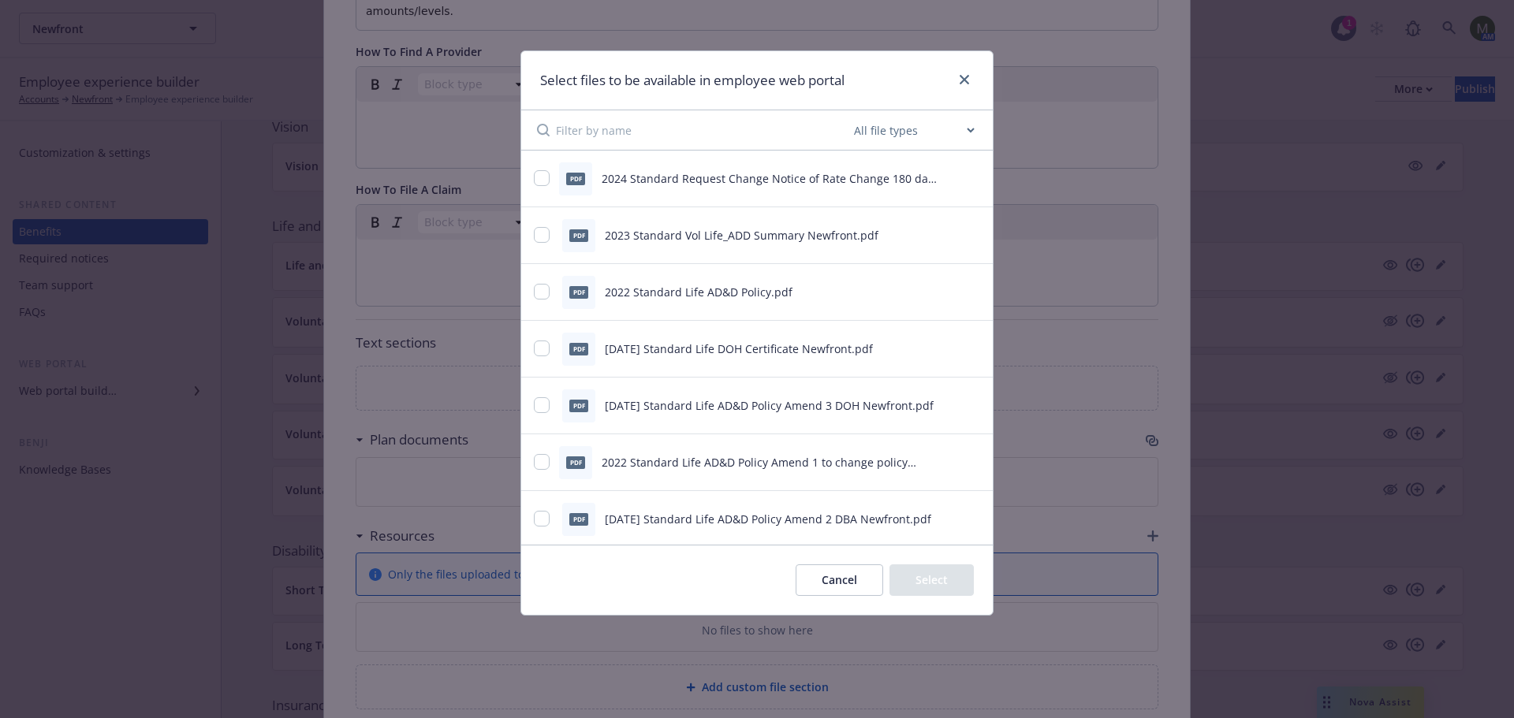
click at [550, 237] on div at bounding box center [543, 235] width 19 height 17
click at [546, 237] on input "checkbox" at bounding box center [542, 235] width 16 height 16
checkbox input "true"
click at [546, 349] on input "checkbox" at bounding box center [542, 349] width 16 height 16
checkbox input "true"
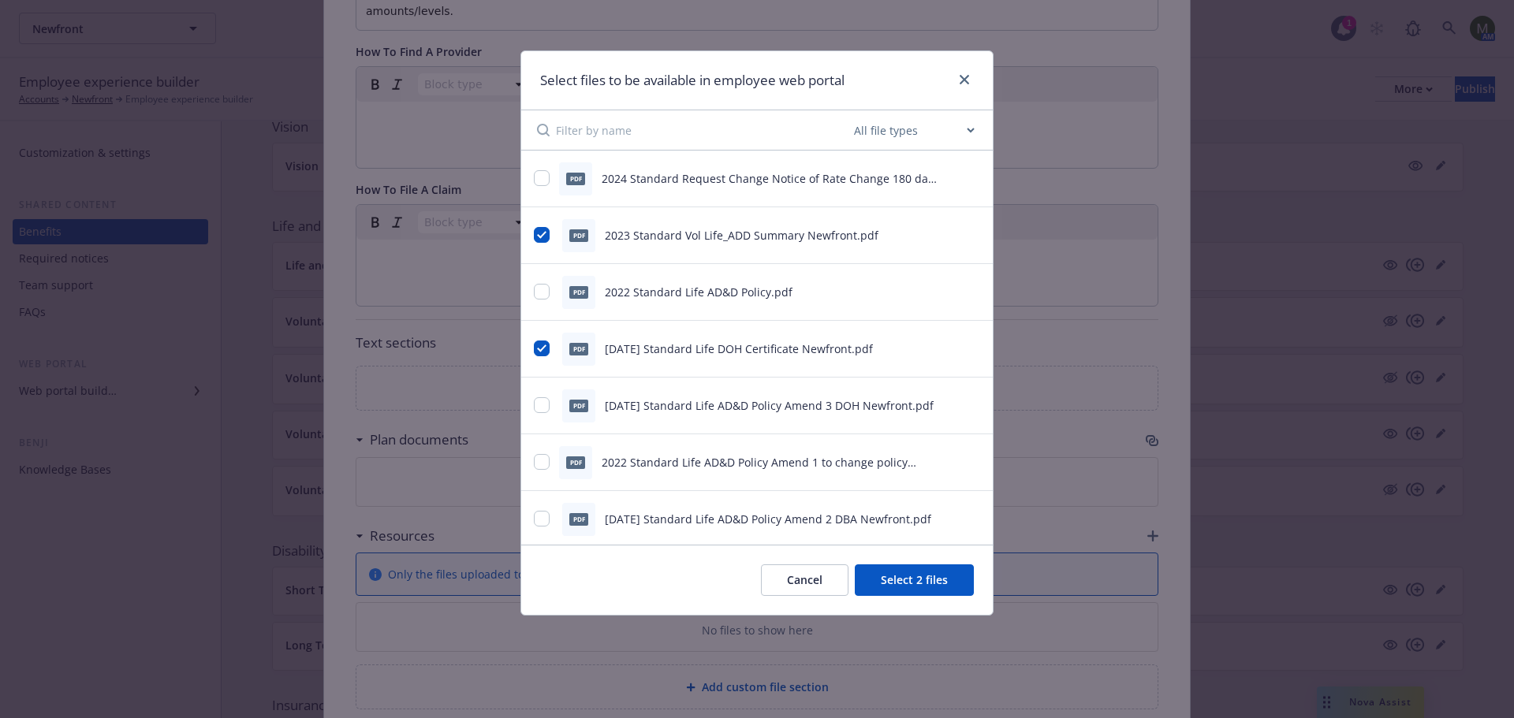
click at [942, 578] on button "Select 2 files" at bounding box center [914, 581] width 119 height 32
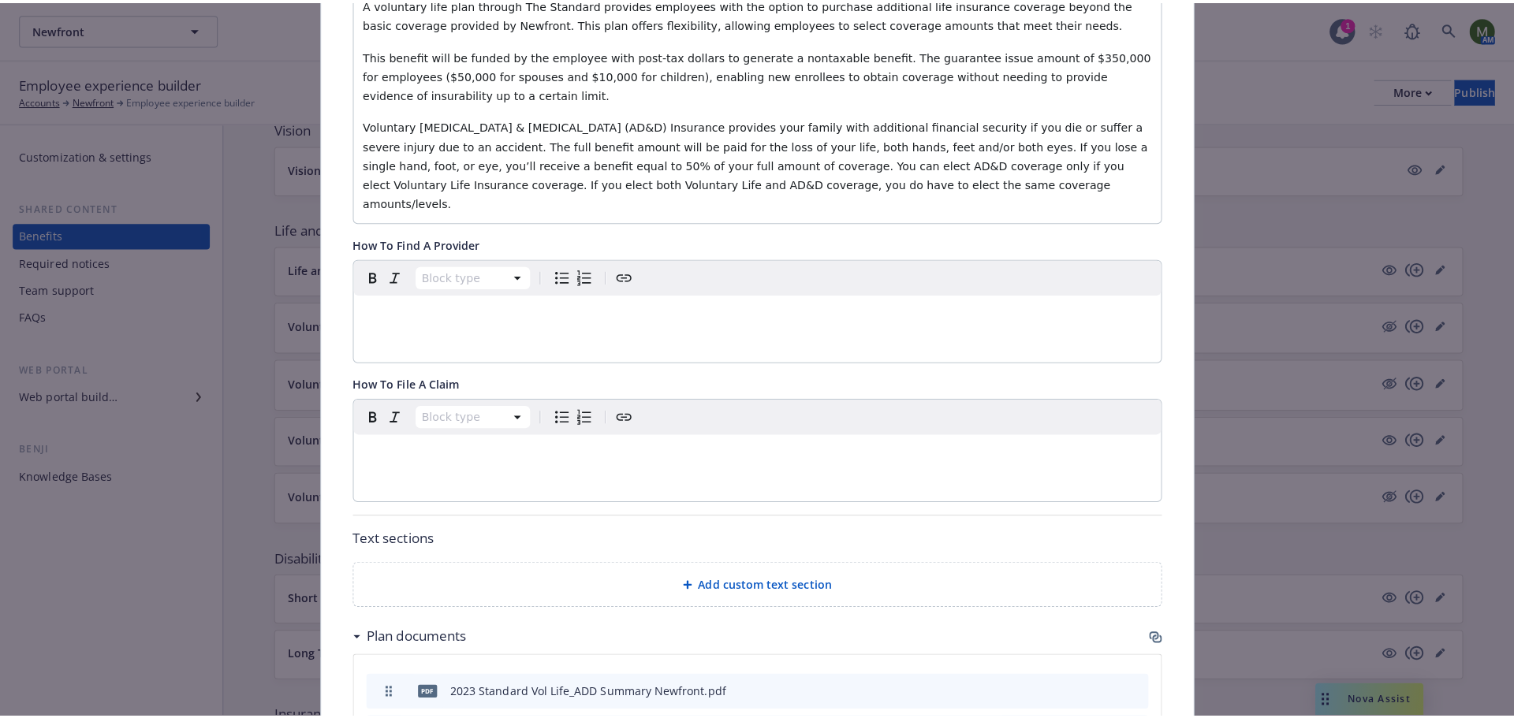
scroll to position [0, 0]
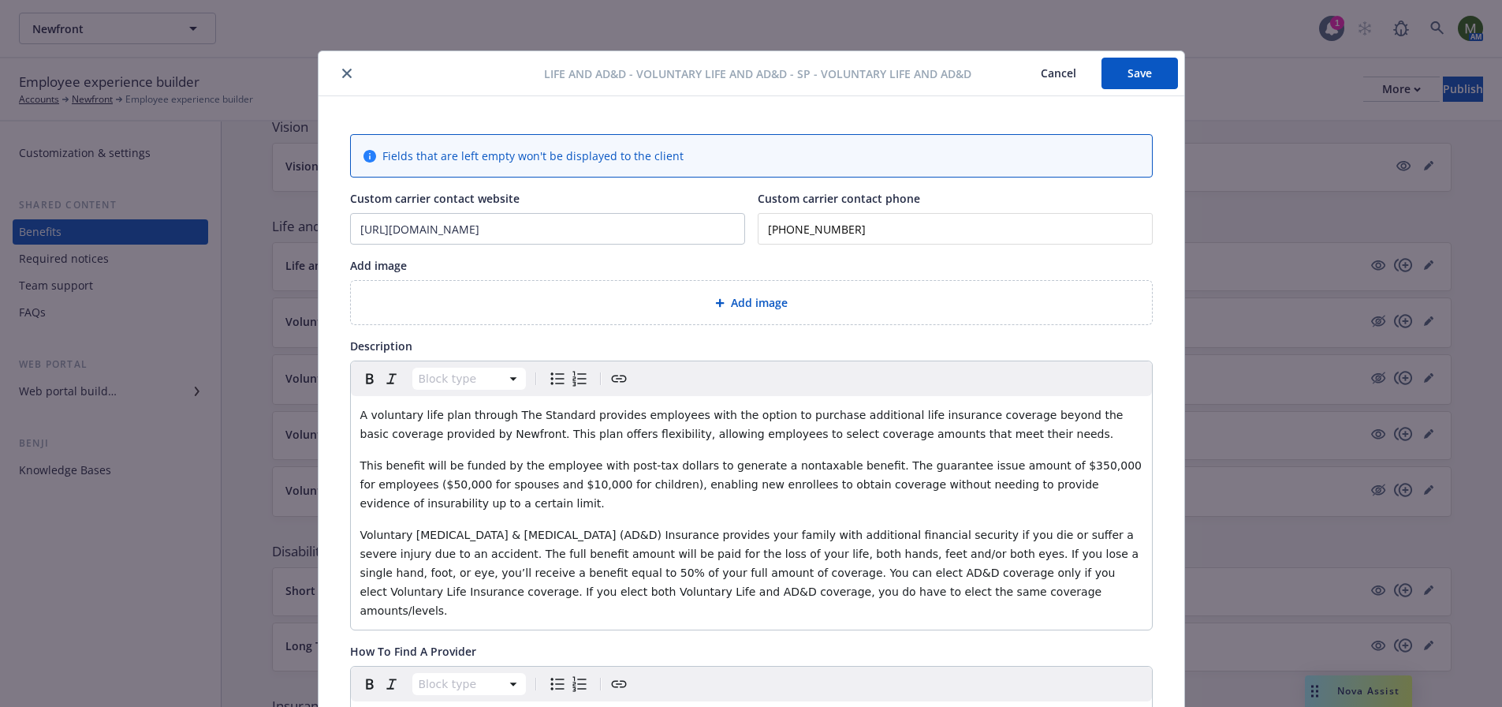
click at [1154, 78] on button "Save" at bounding box center [1140, 74] width 76 height 32
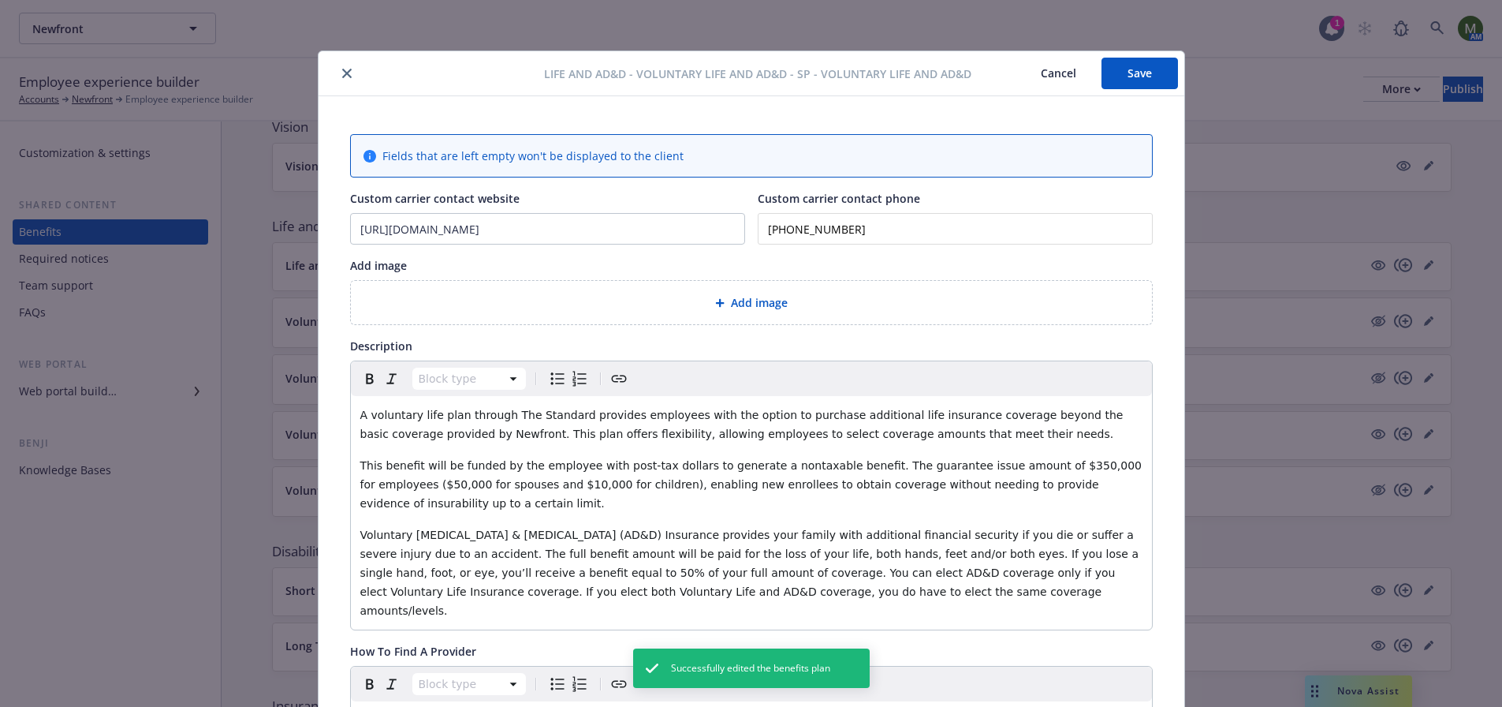
click at [344, 74] on icon "close" at bounding box center [346, 73] width 9 height 9
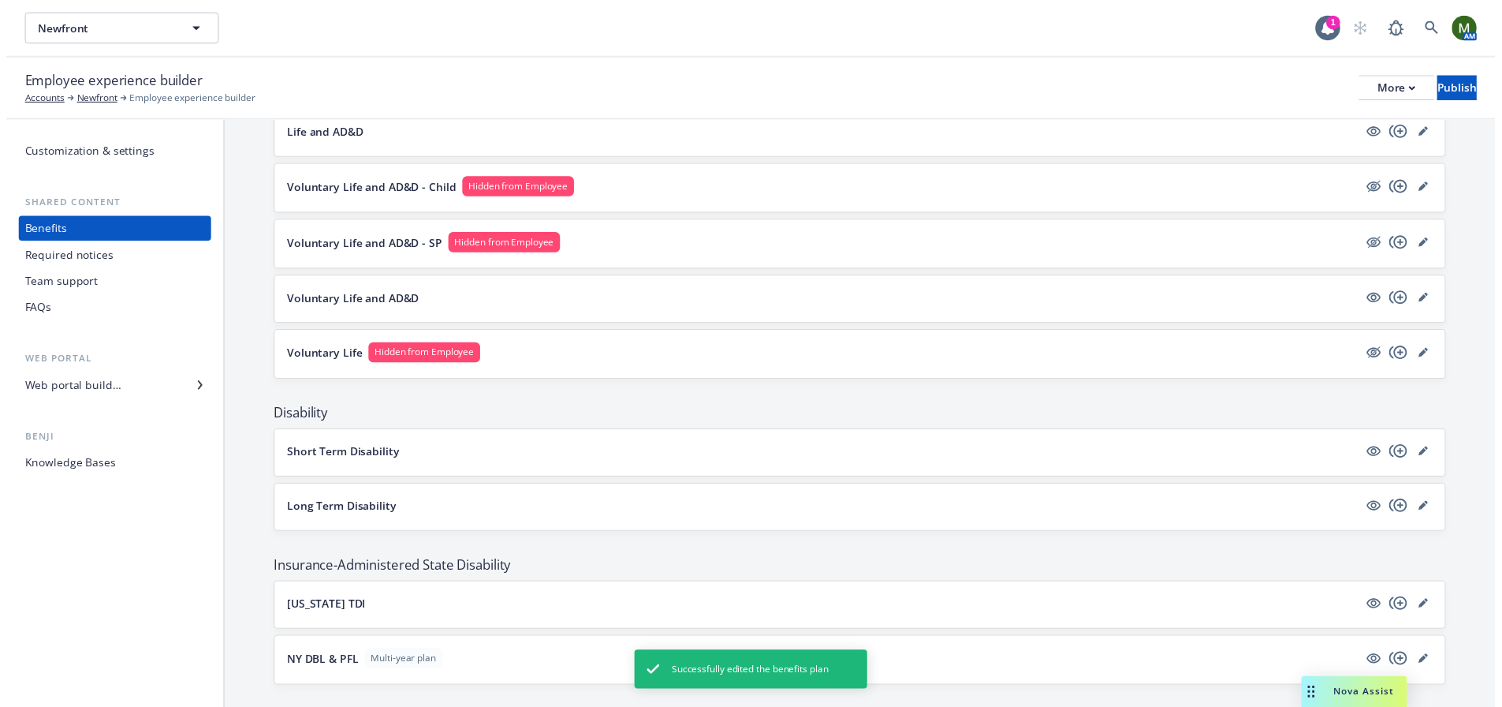
scroll to position [946, 0]
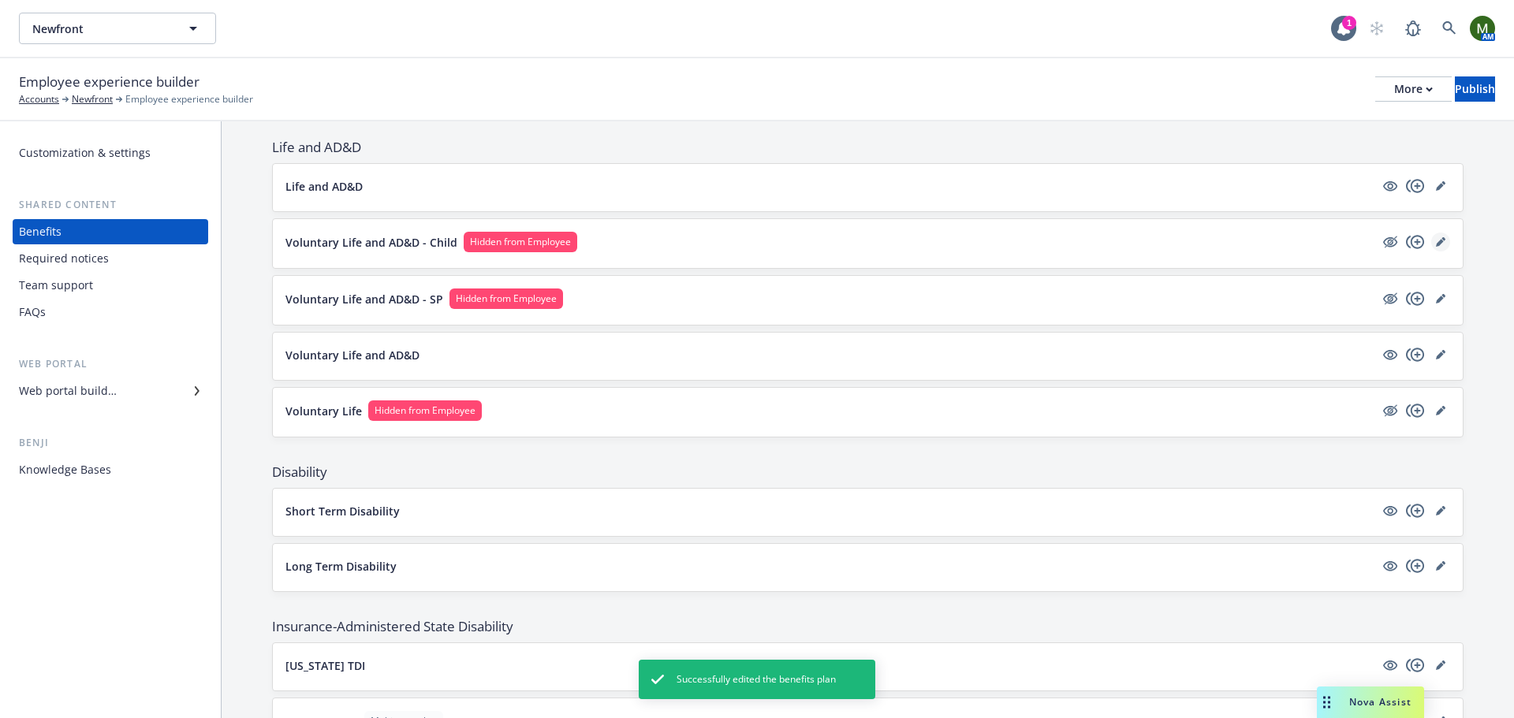
click at [1436, 239] on icon "editPencil" at bounding box center [1440, 241] width 9 height 9
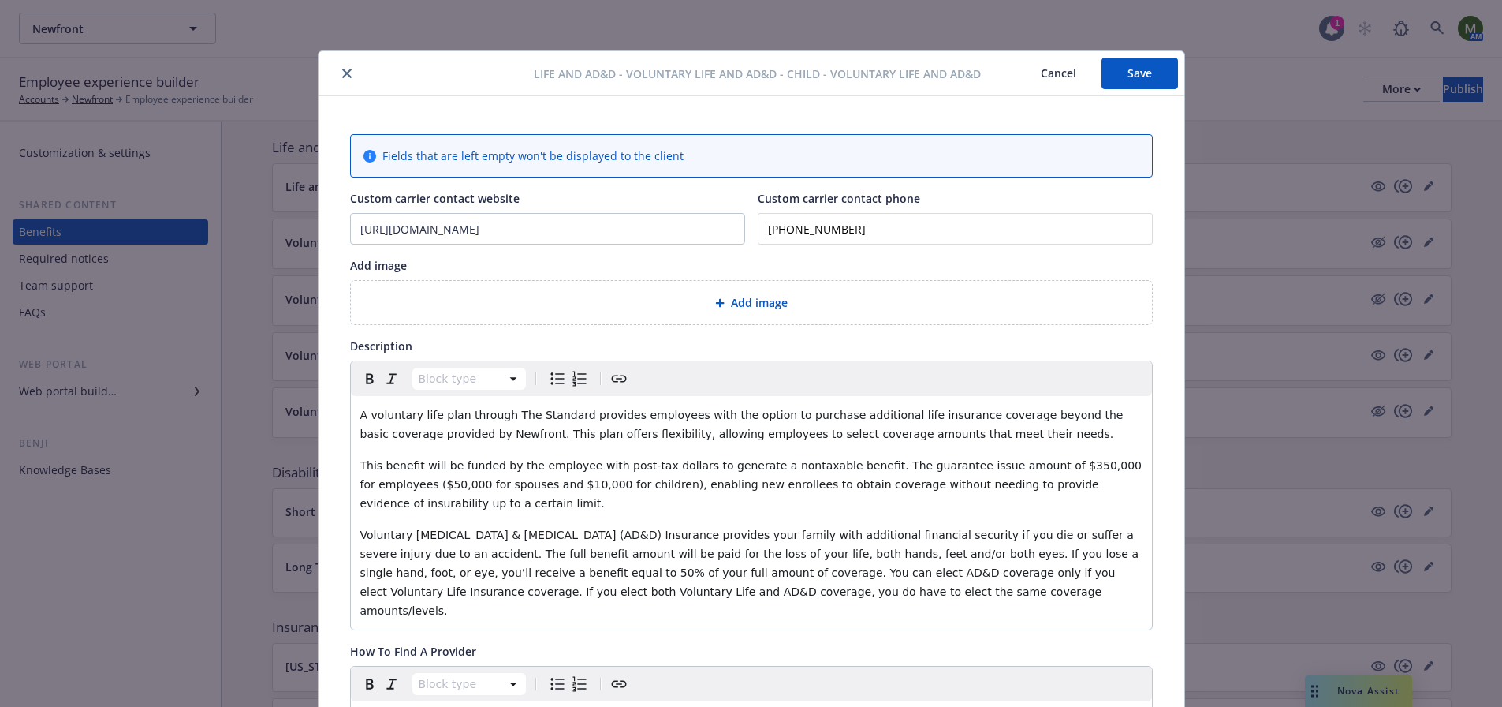
click at [345, 73] on button "close" at bounding box center [346, 73] width 19 height 19
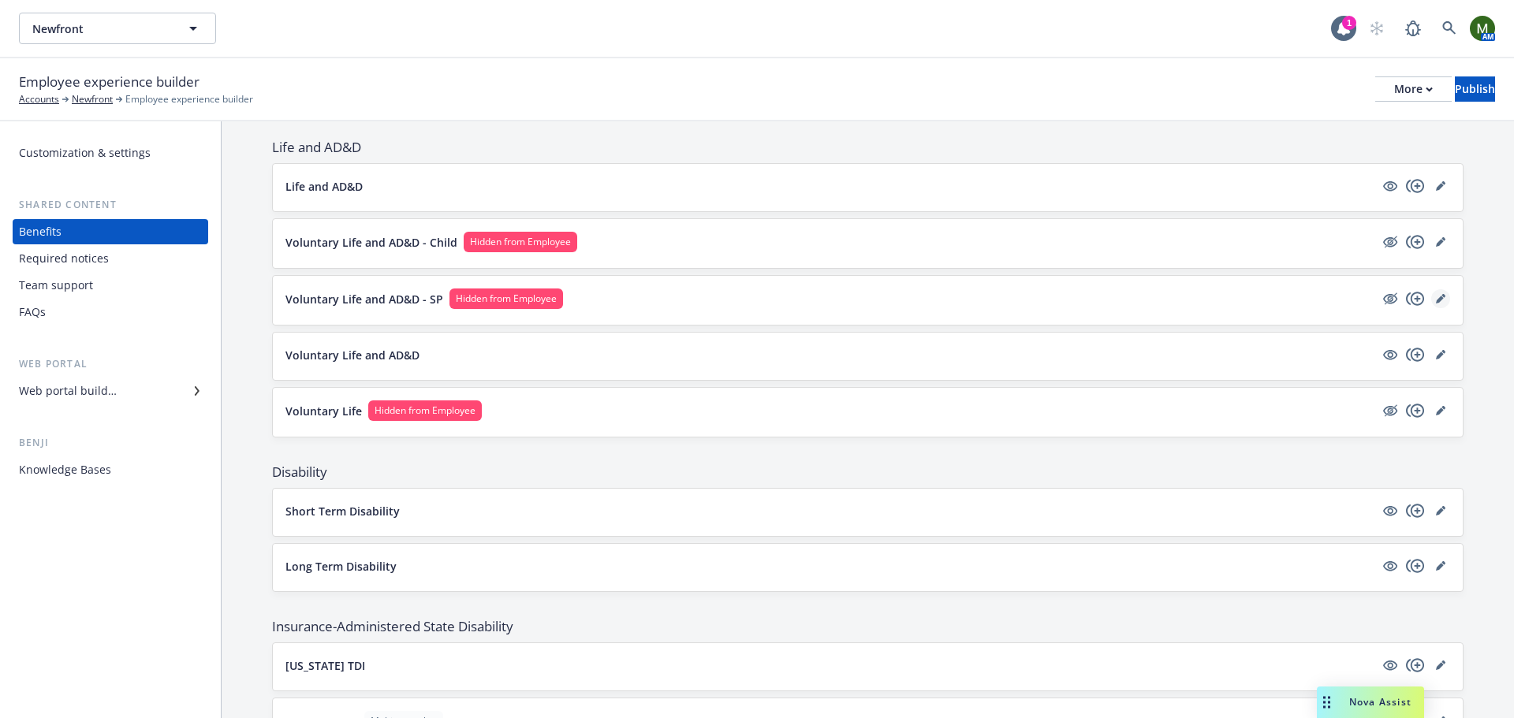
click at [1436, 297] on icon "editPencil" at bounding box center [1440, 298] width 9 height 9
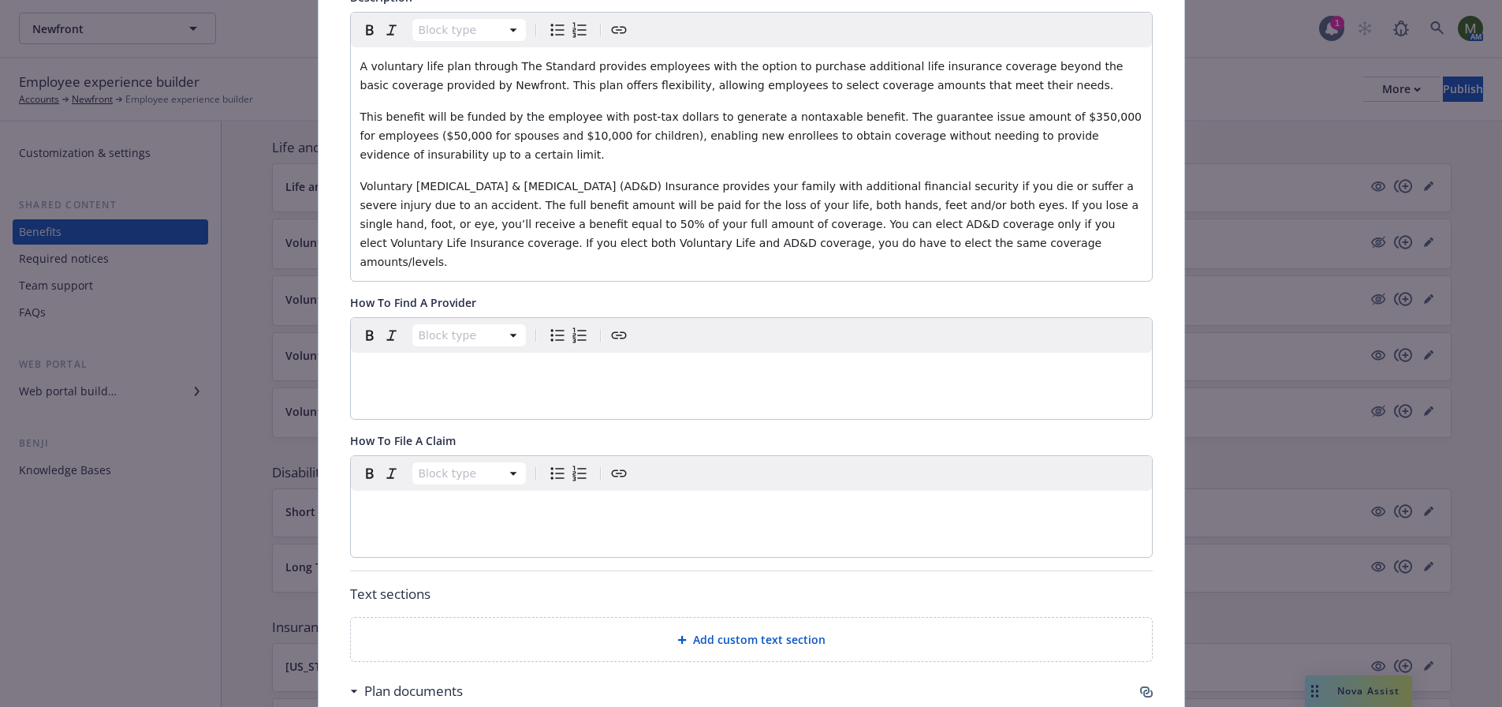
scroll to position [22, 0]
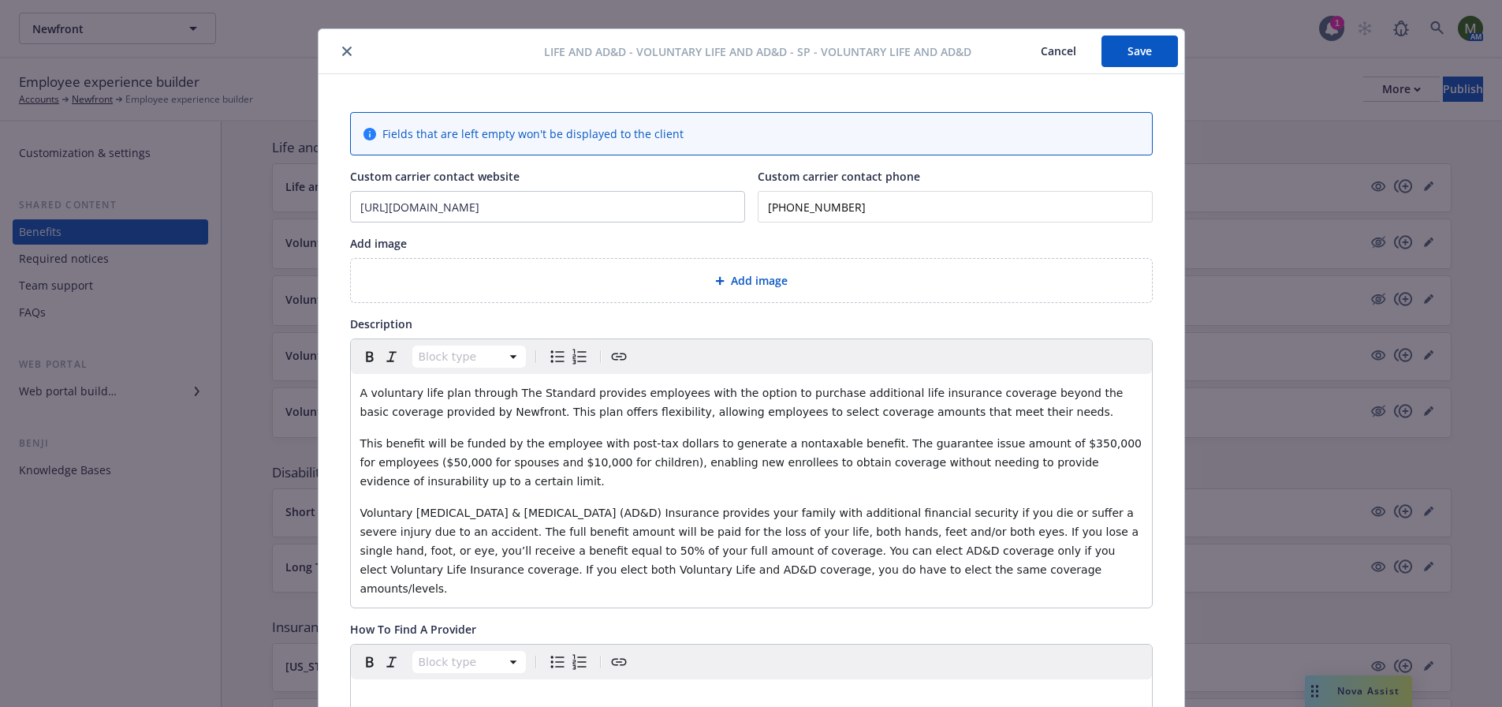
click at [343, 54] on icon "close" at bounding box center [346, 51] width 9 height 9
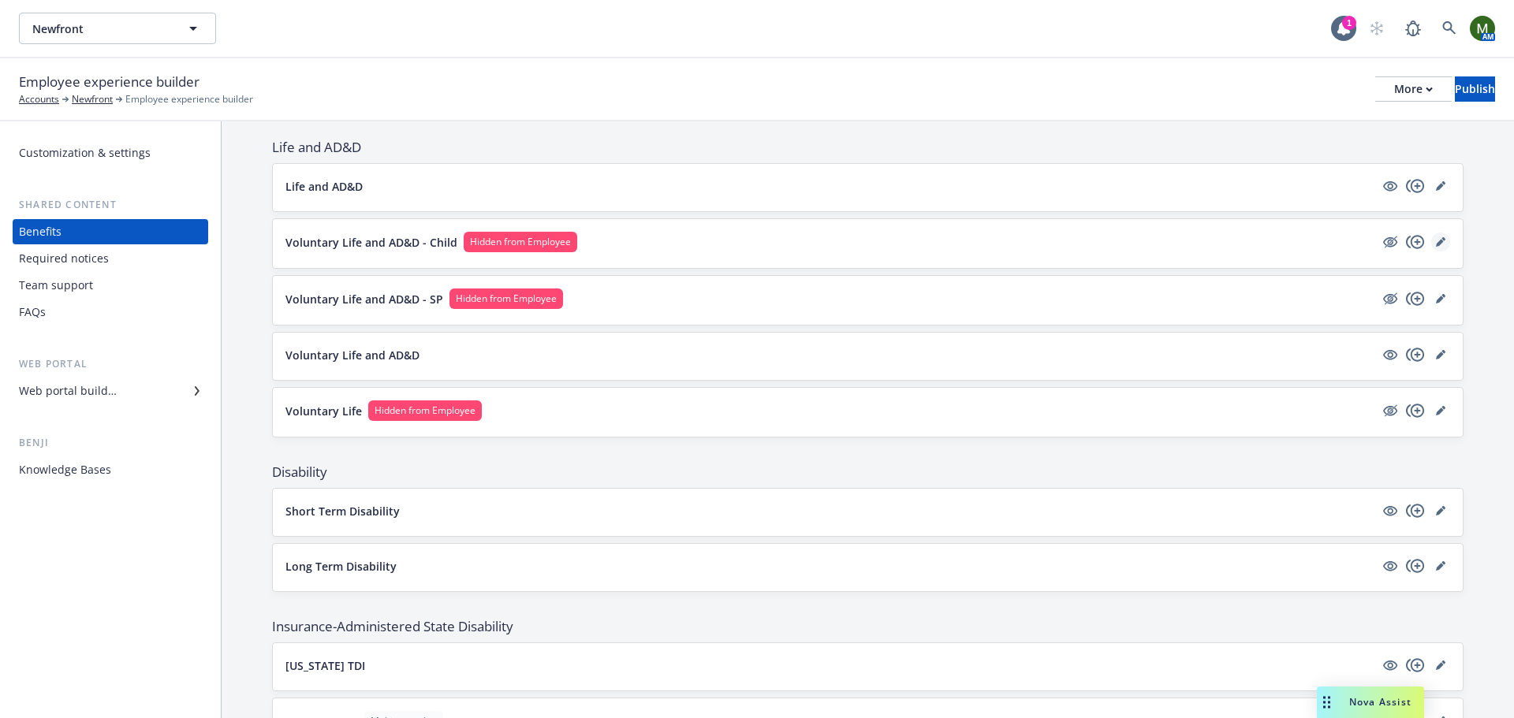
click at [1436, 242] on icon "editPencil" at bounding box center [1440, 241] width 9 height 9
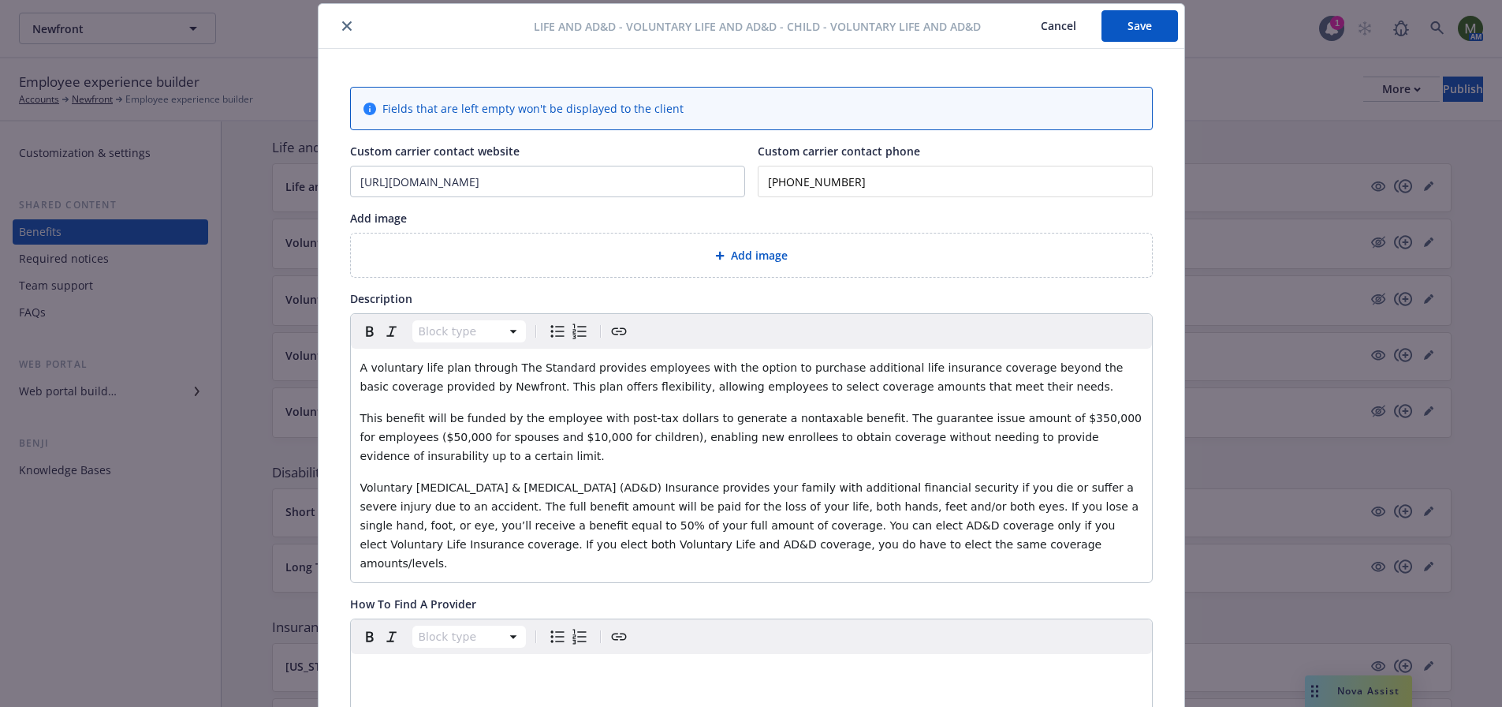
scroll to position [599, 0]
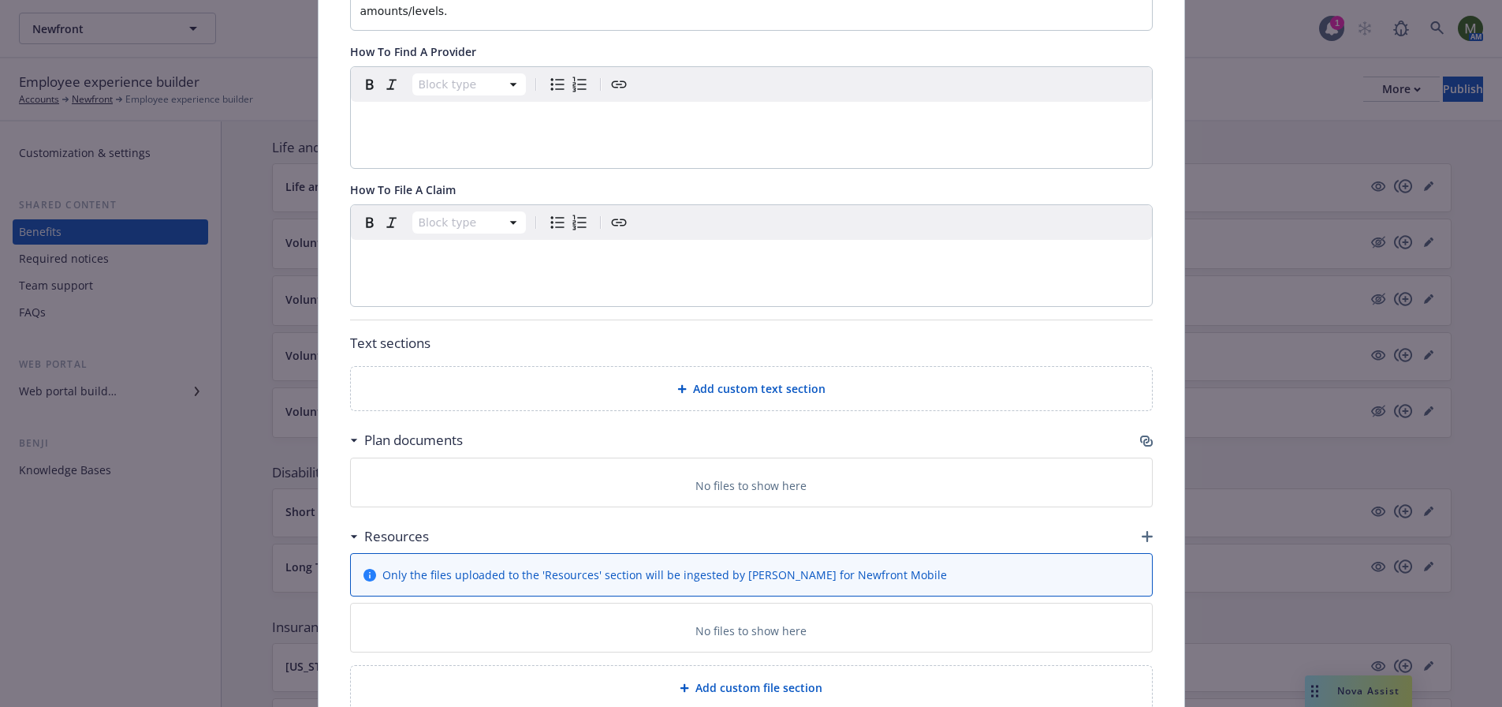
click at [1140, 435] on icon "button" at bounding box center [1144, 439] width 9 height 8
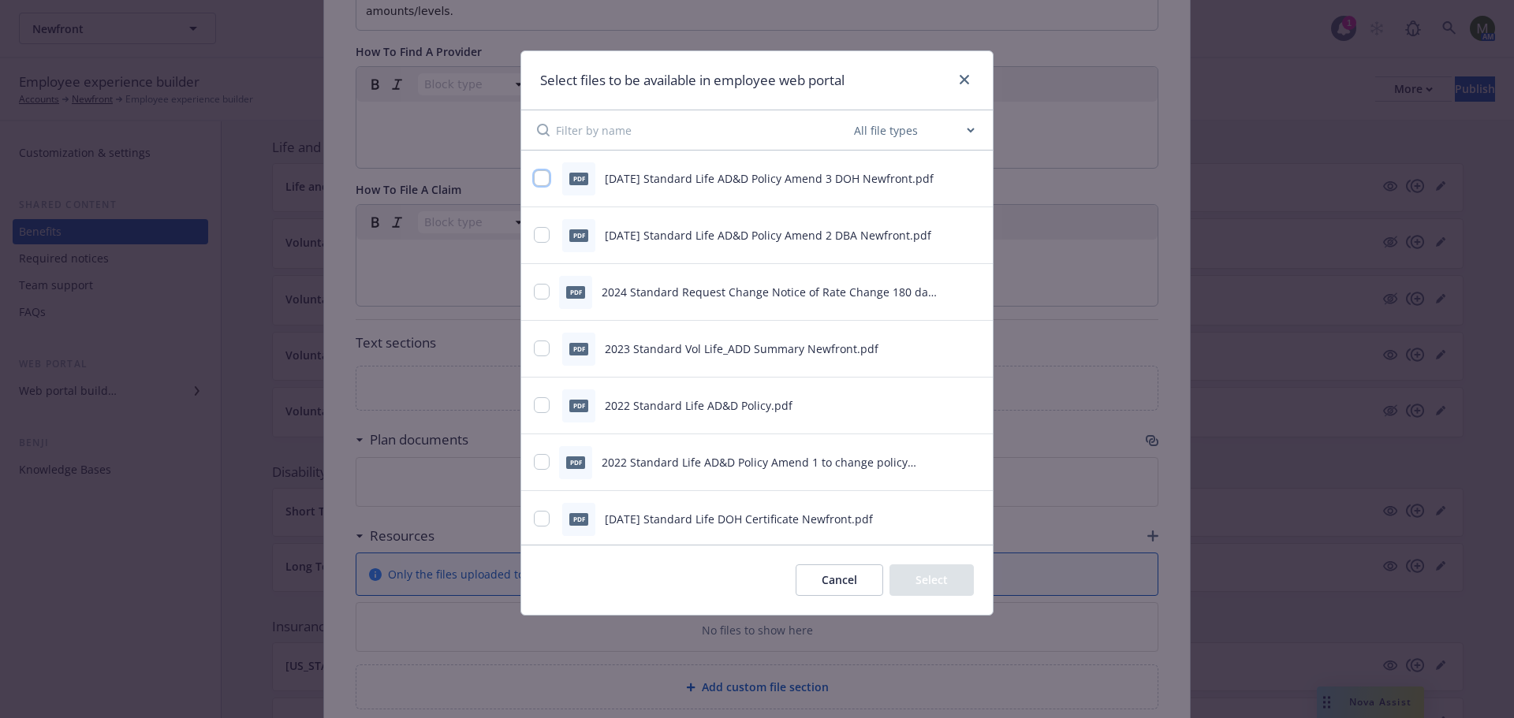
click at [546, 181] on input "checkbox" at bounding box center [542, 178] width 16 height 16
checkbox input "true"
click at [546, 344] on input "checkbox" at bounding box center [542, 349] width 16 height 16
checkbox input "true"
click at [539, 180] on input "checkbox" at bounding box center [542, 178] width 16 height 16
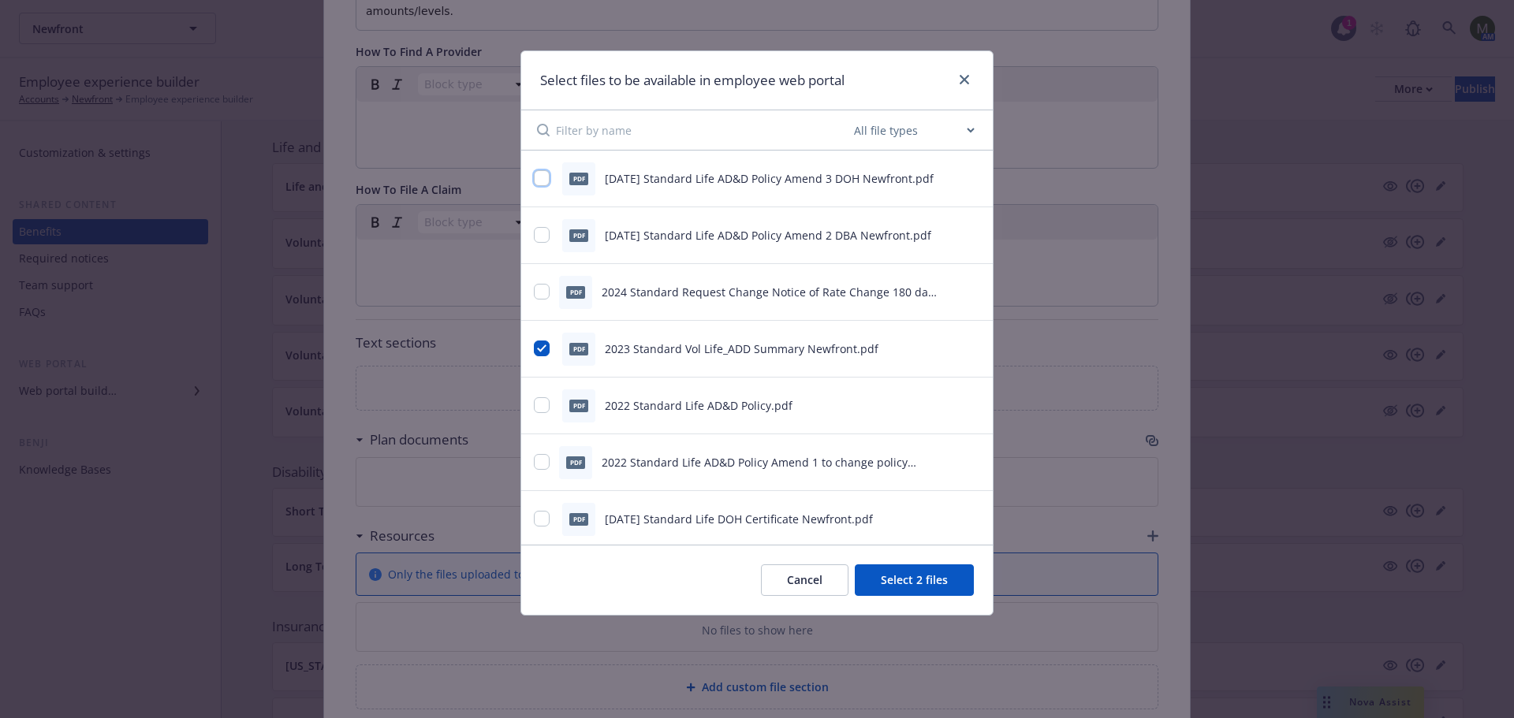
checkbox input "false"
click at [549, 516] on input "checkbox" at bounding box center [542, 519] width 16 height 16
checkbox input "true"
click at [900, 573] on button "Select 2 files" at bounding box center [914, 581] width 119 height 32
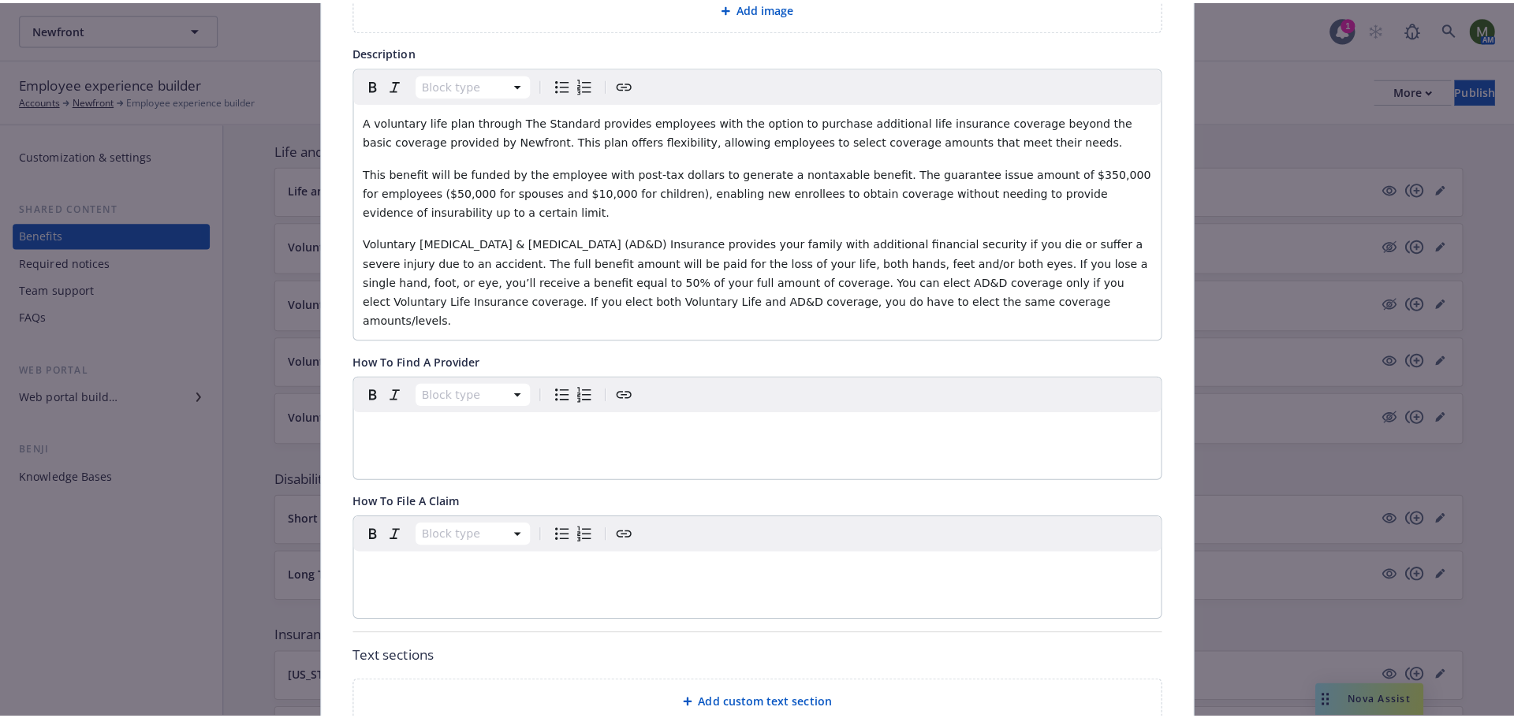
scroll to position [0, 0]
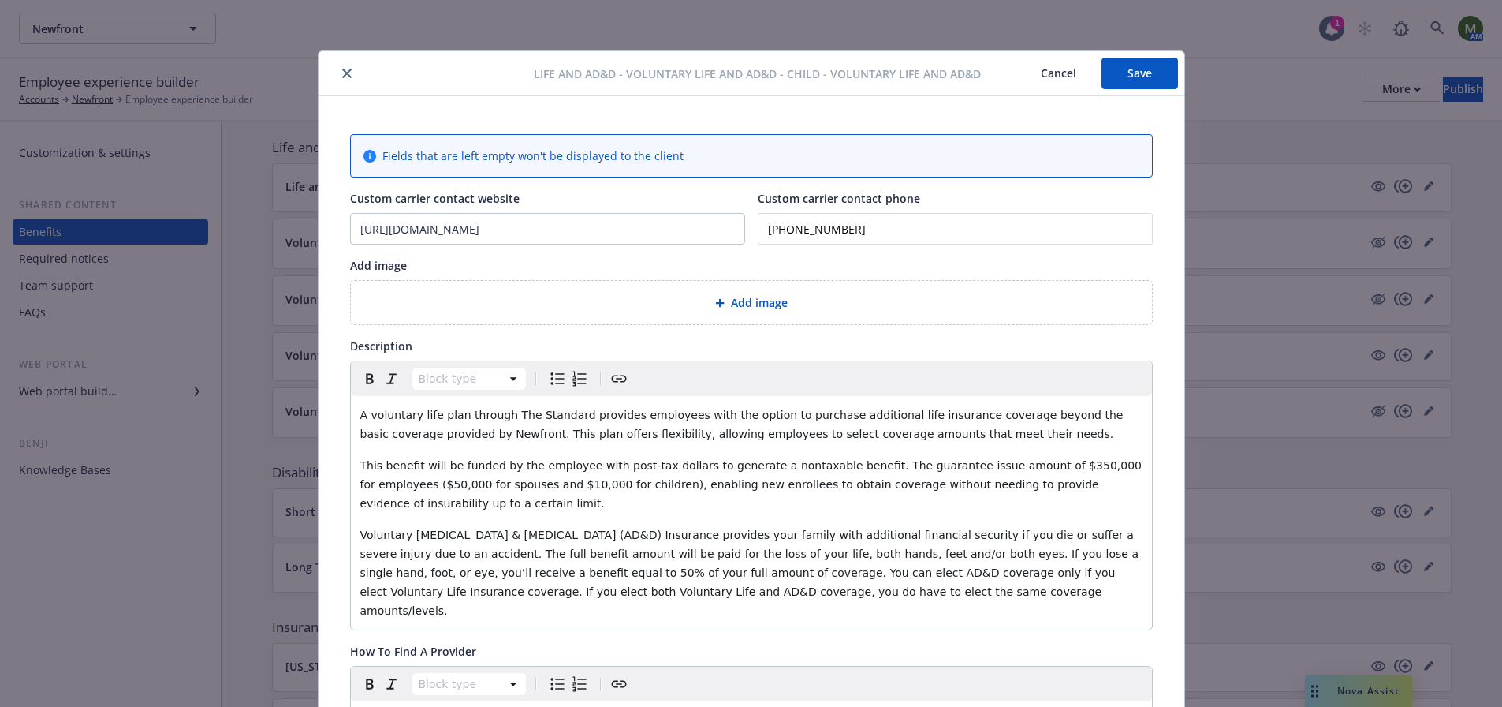
click at [1131, 68] on button "Save" at bounding box center [1140, 74] width 76 height 32
click at [1135, 64] on button "Save" at bounding box center [1140, 74] width 76 height 32
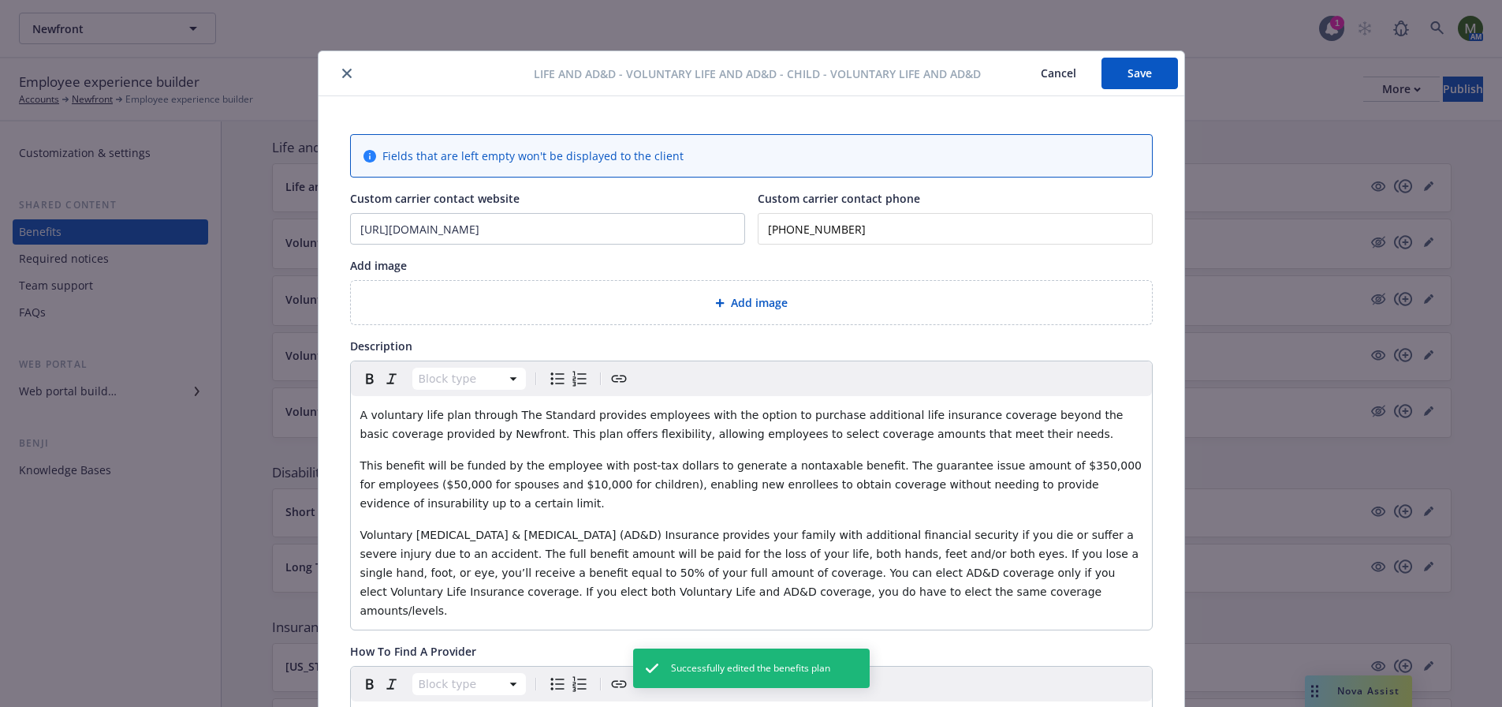
click at [343, 79] on button "close" at bounding box center [346, 73] width 19 height 19
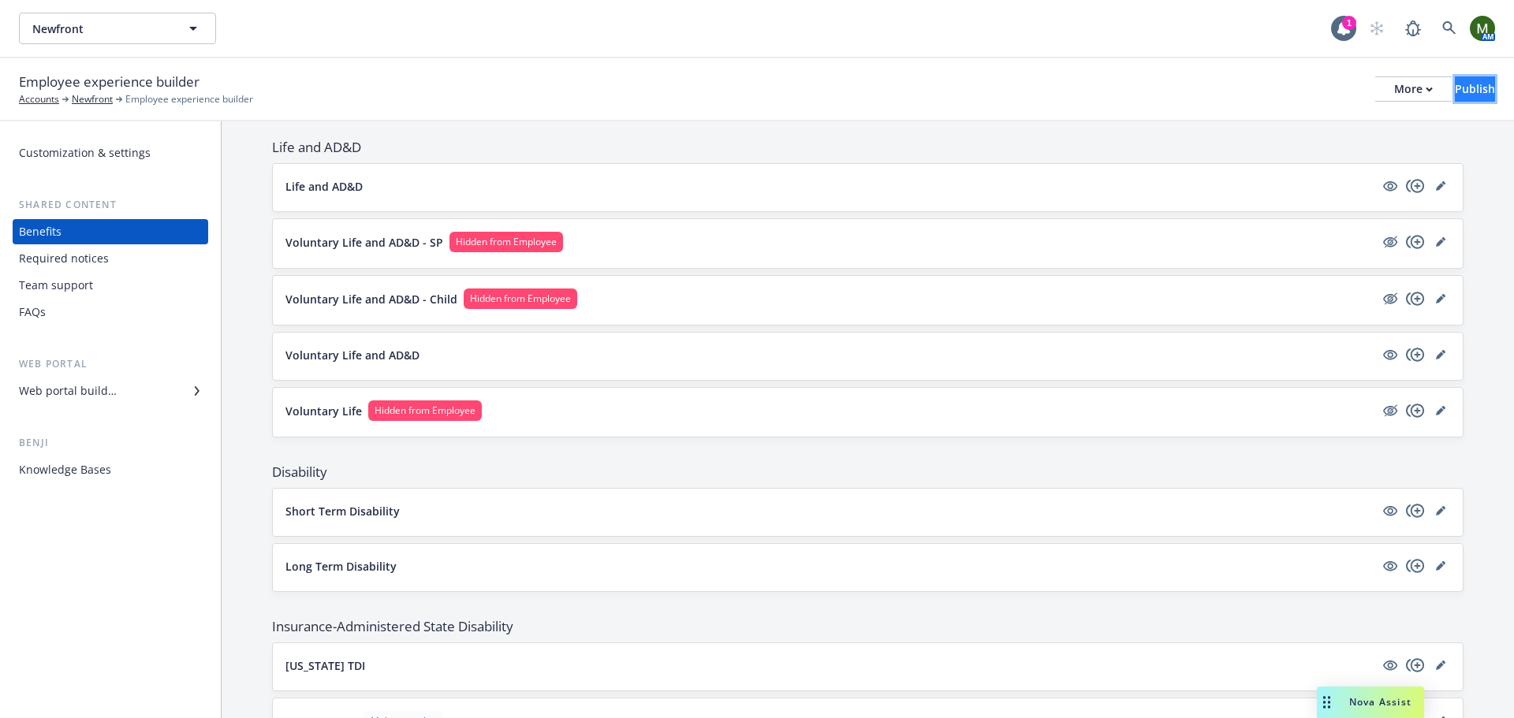
click at [1455, 90] on div "Publish" at bounding box center [1475, 89] width 40 height 24
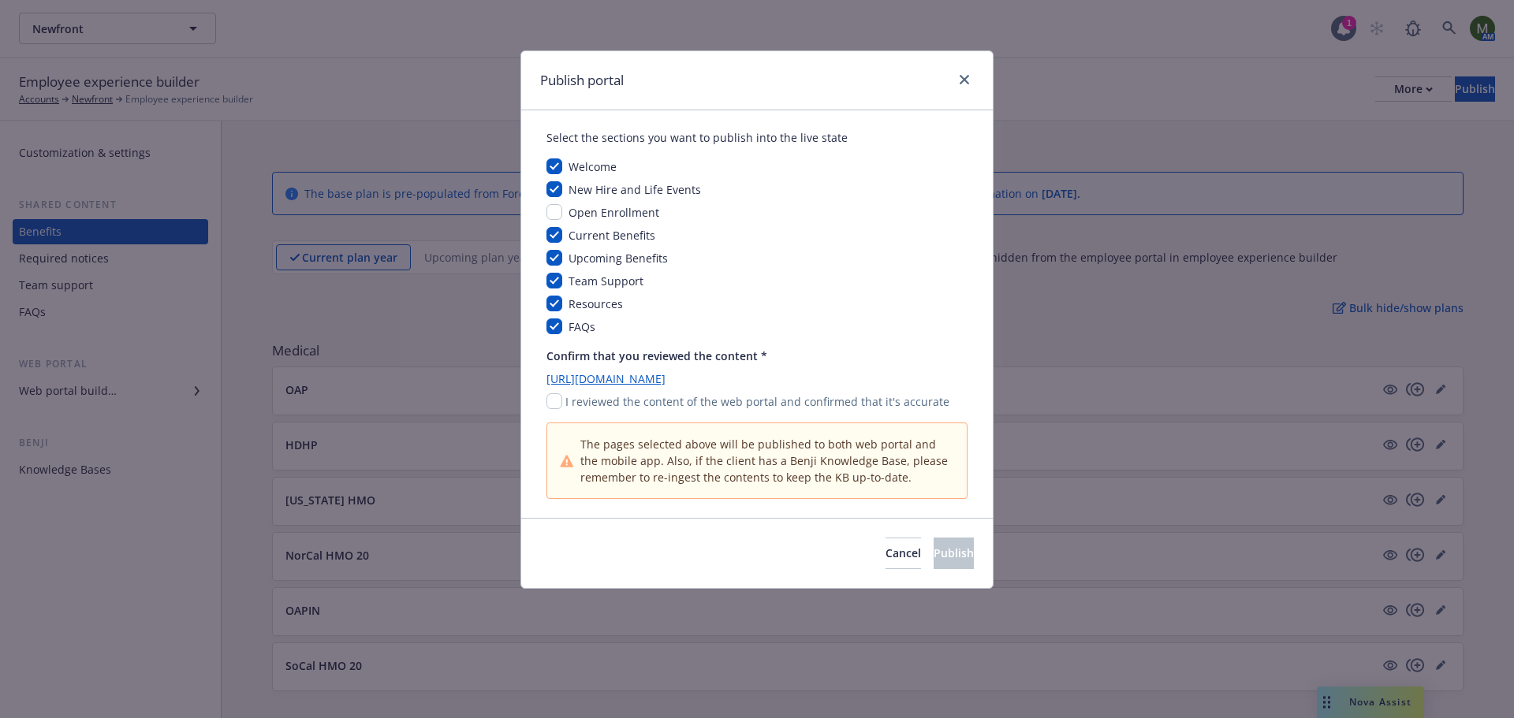
click at [569, 397] on p "I reviewed the content of the web portal and confirmed that it's accurate" at bounding box center [757, 401] width 384 height 17
click at [560, 397] on input "checkbox" at bounding box center [554, 401] width 16 height 16
checkbox input "true"
click at [934, 554] on span "Publish" at bounding box center [954, 553] width 40 height 15
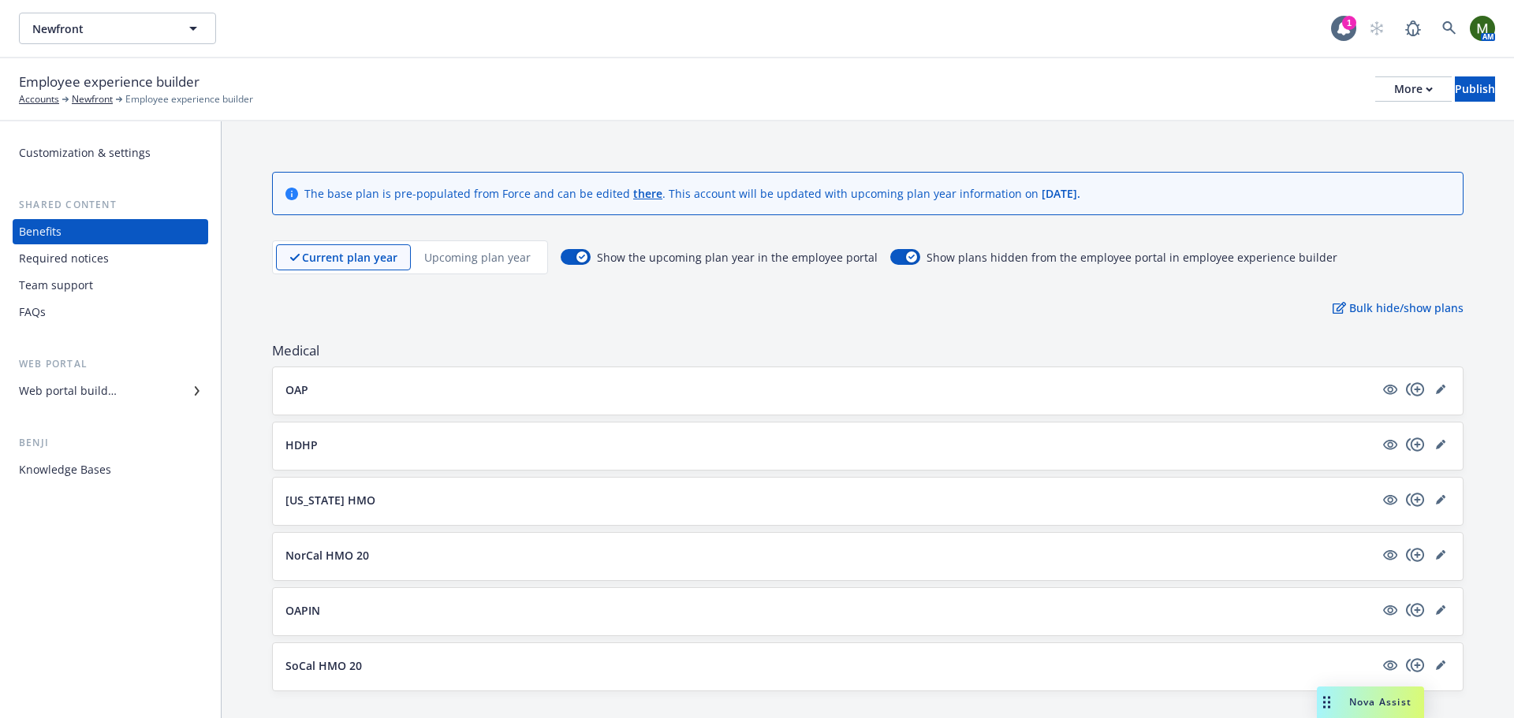
click at [491, 259] on p "Upcoming plan year" at bounding box center [477, 257] width 106 height 17
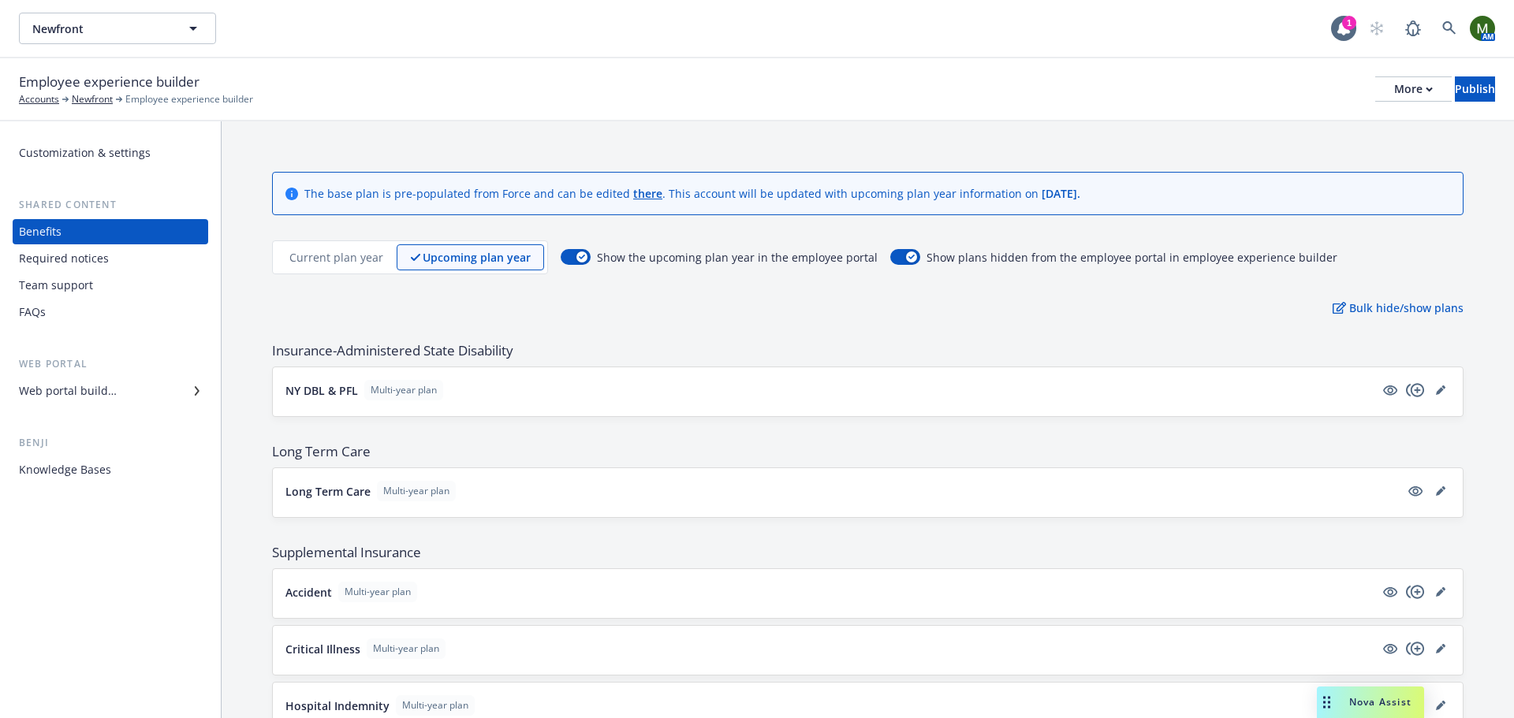
click at [329, 261] on p "Current plan year" at bounding box center [336, 257] width 94 height 17
